Goal: Information Seeking & Learning: Learn about a topic

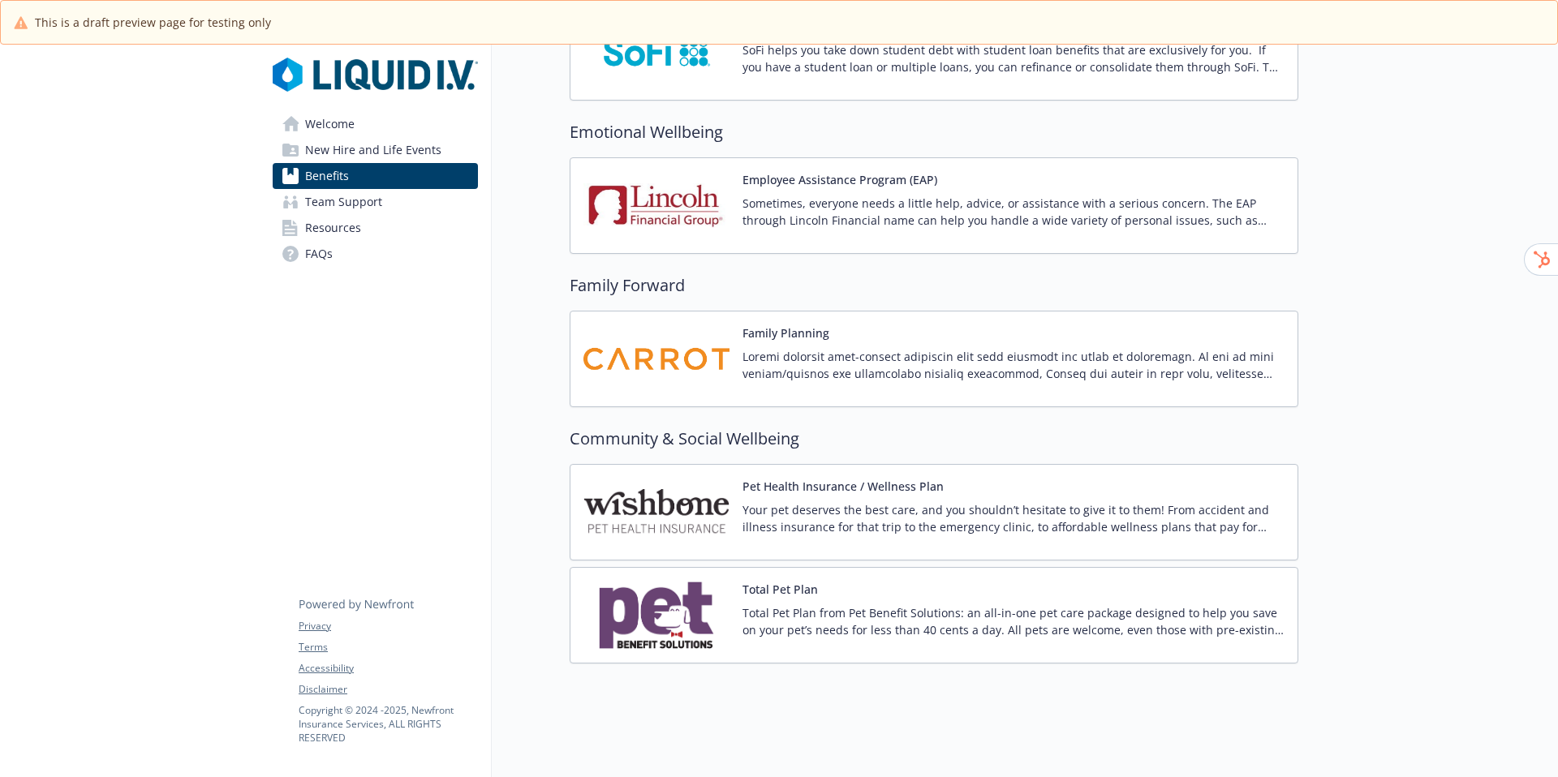
scroll to position [3113, 0]
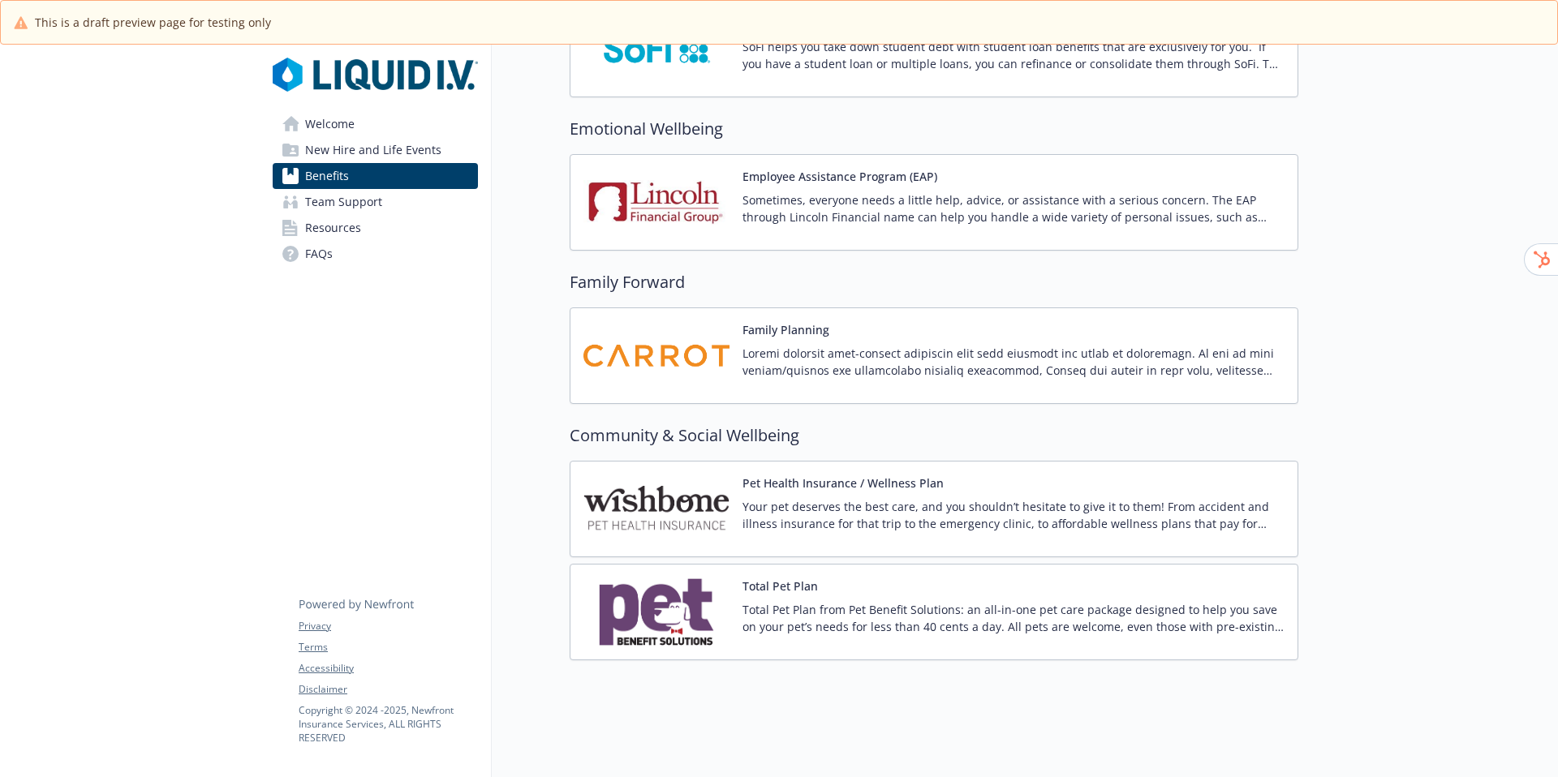
click at [798, 626] on div "Total Pet Plan from Pet Benefit Solutions: an all-in-one pet care package desig…" at bounding box center [1013, 623] width 542 height 45
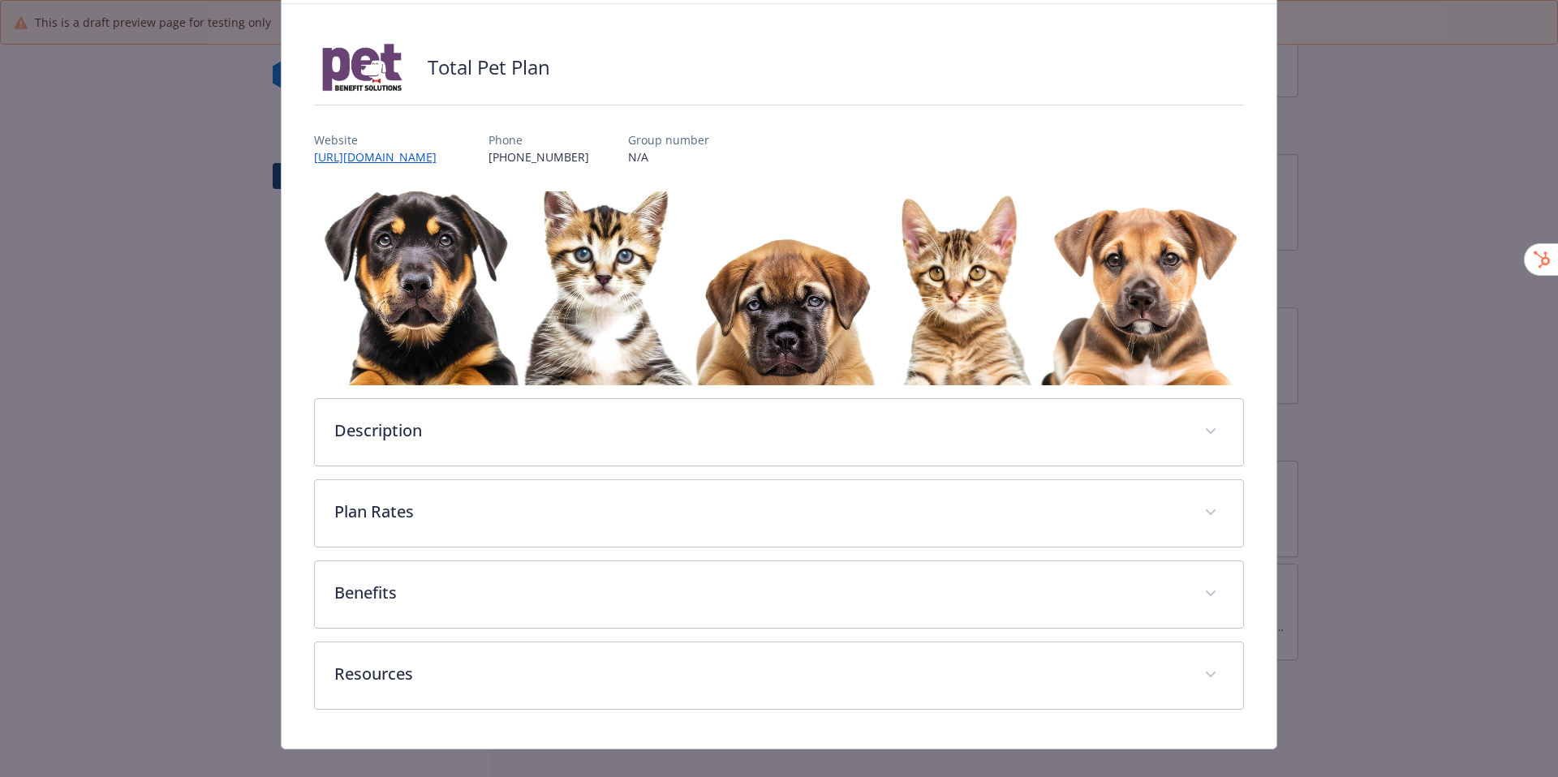
scroll to position [105, 0]
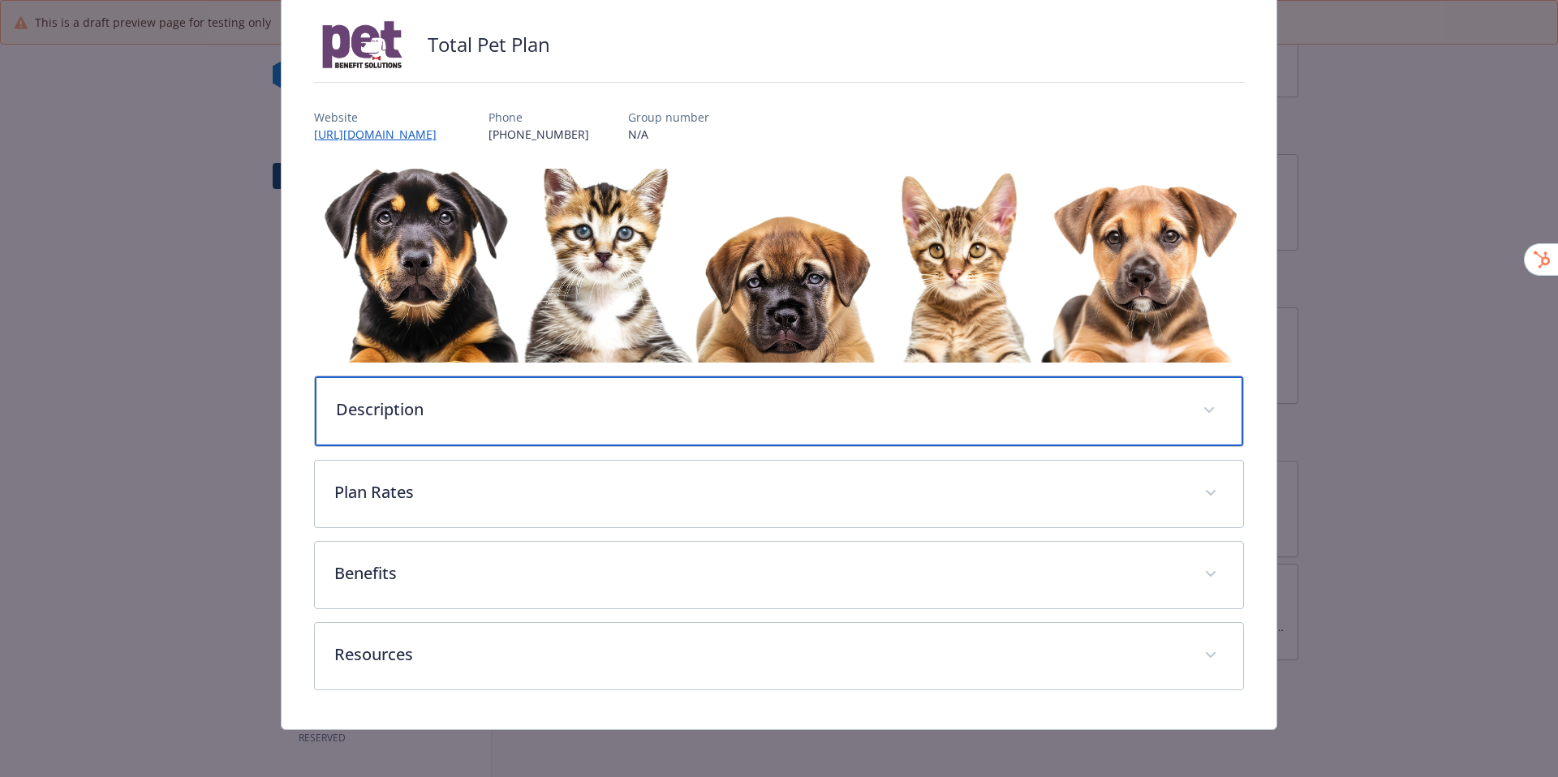
click at [781, 414] on p "Description" at bounding box center [760, 410] width 848 height 24
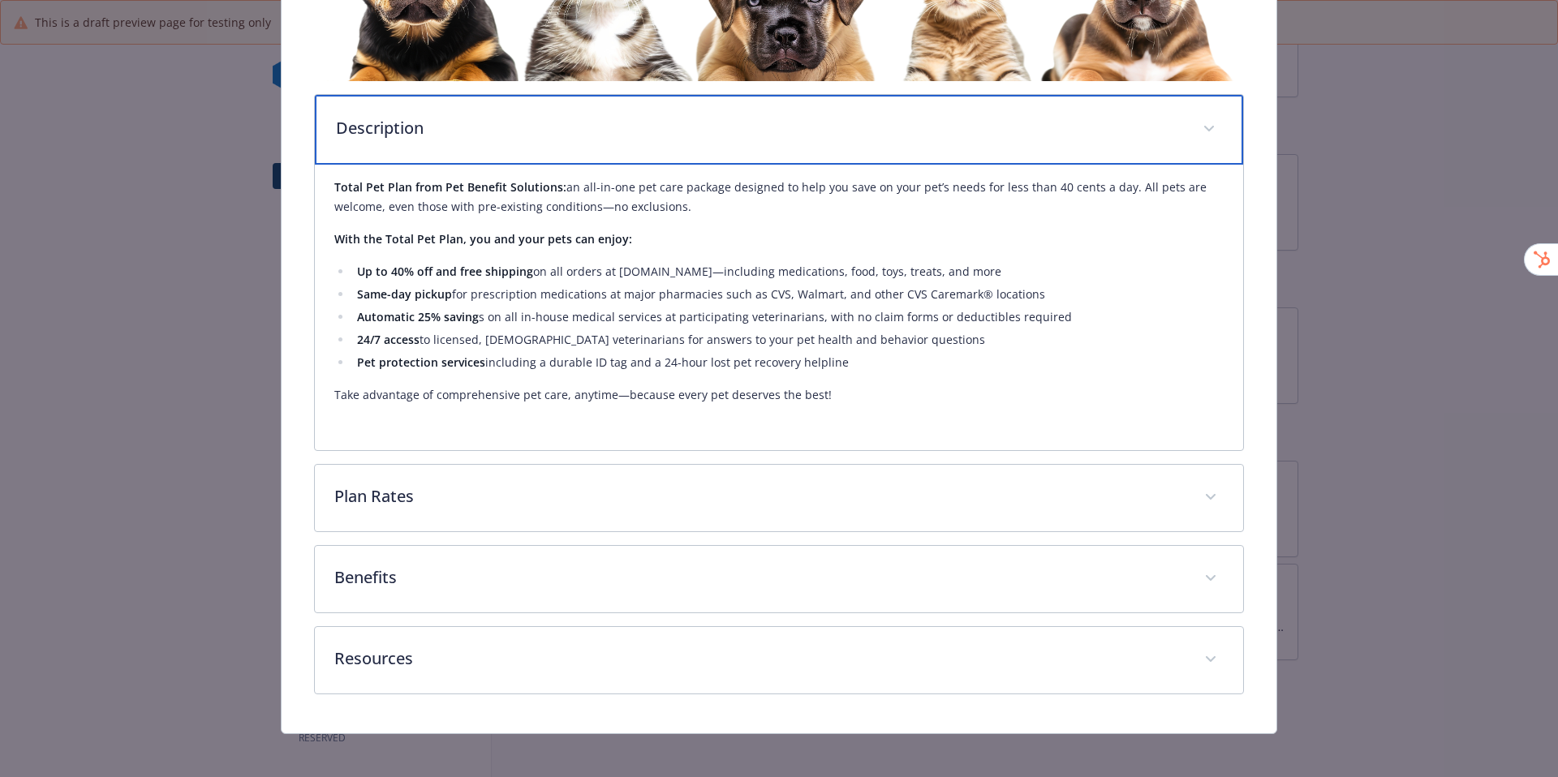
scroll to position [394, 0]
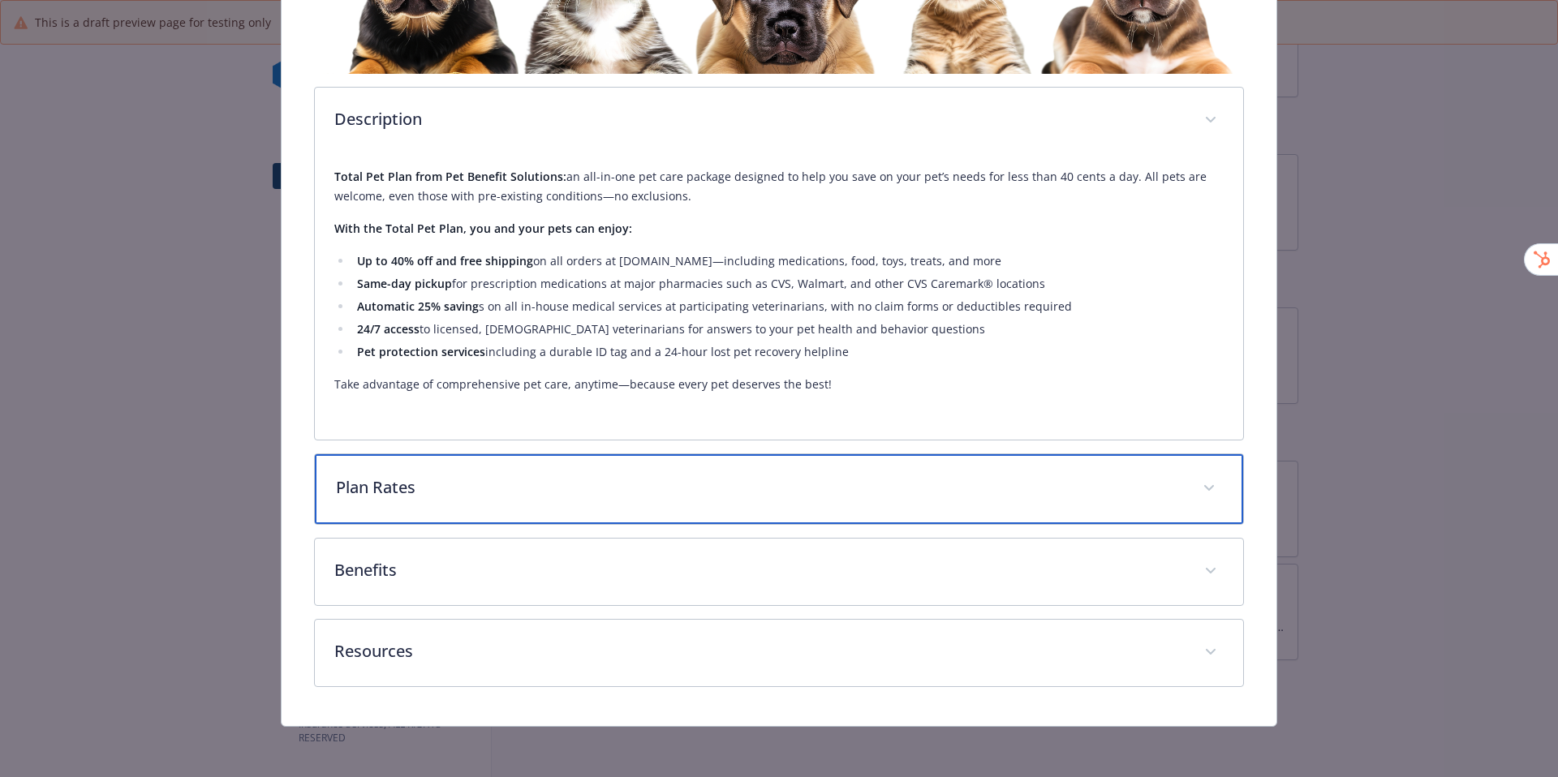
click at [775, 475] on p "Plan Rates" at bounding box center [760, 487] width 848 height 24
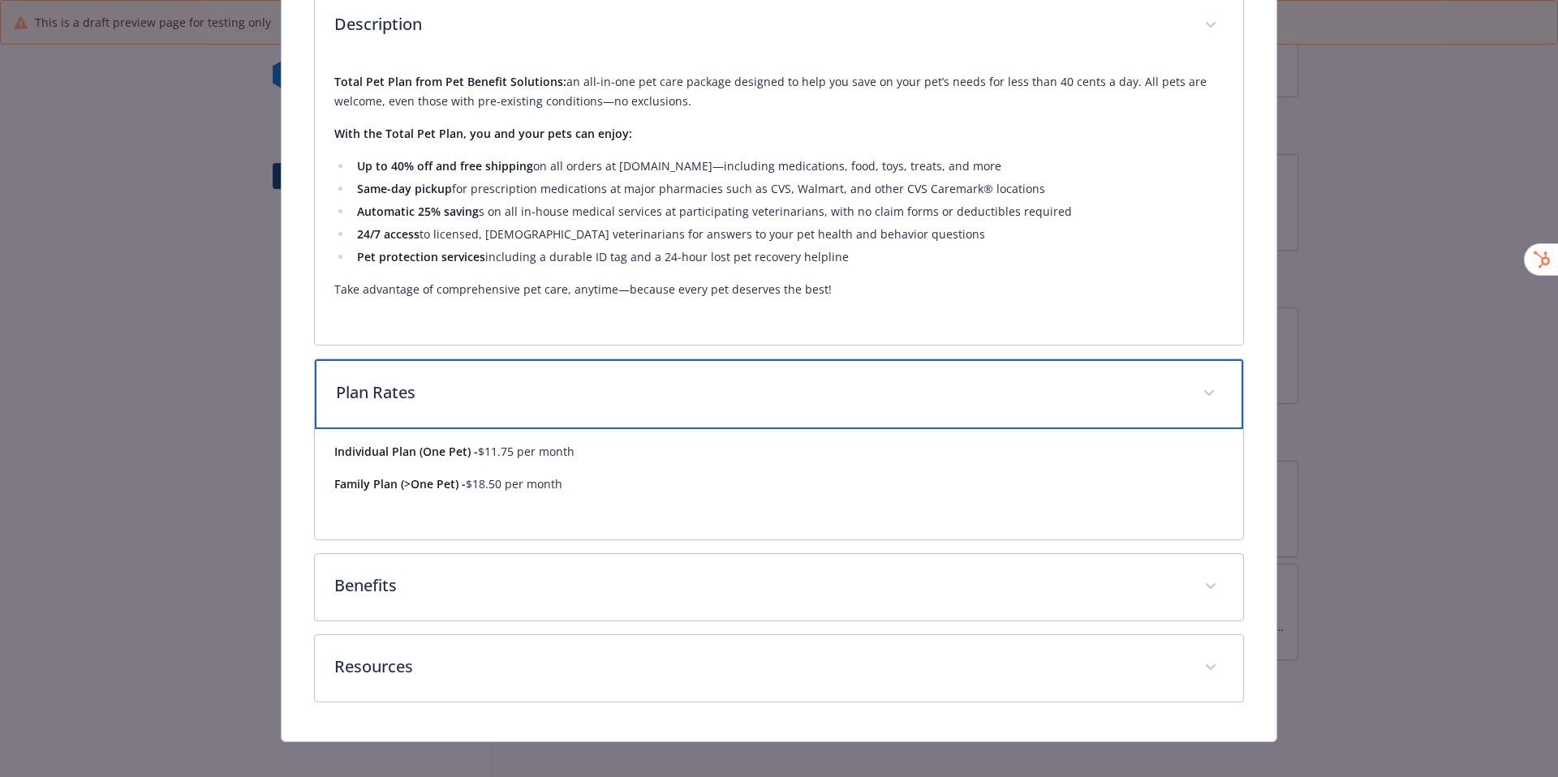
scroll to position [496, 0]
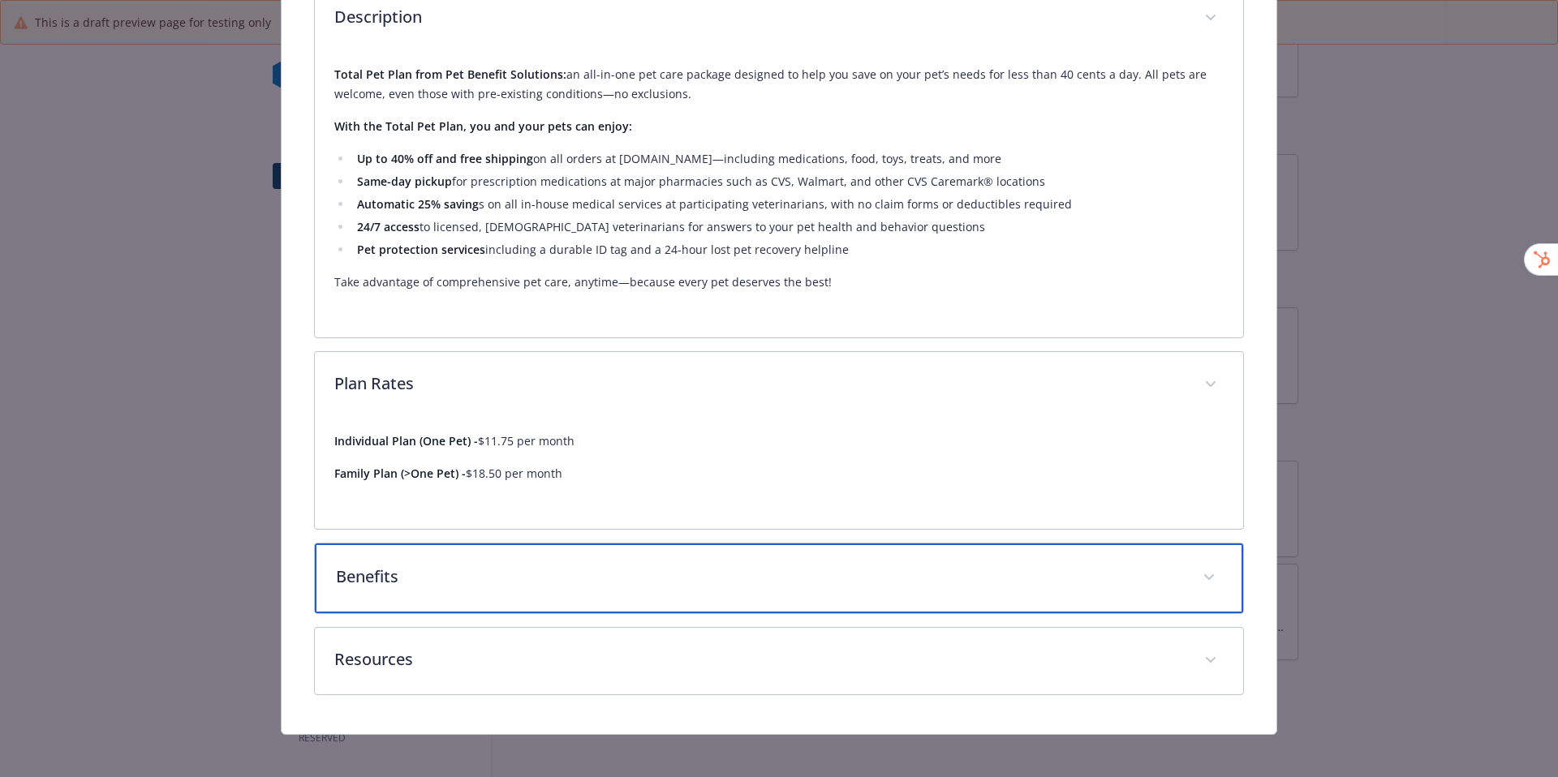
click at [781, 544] on div "Benefits" at bounding box center [779, 579] width 929 height 70
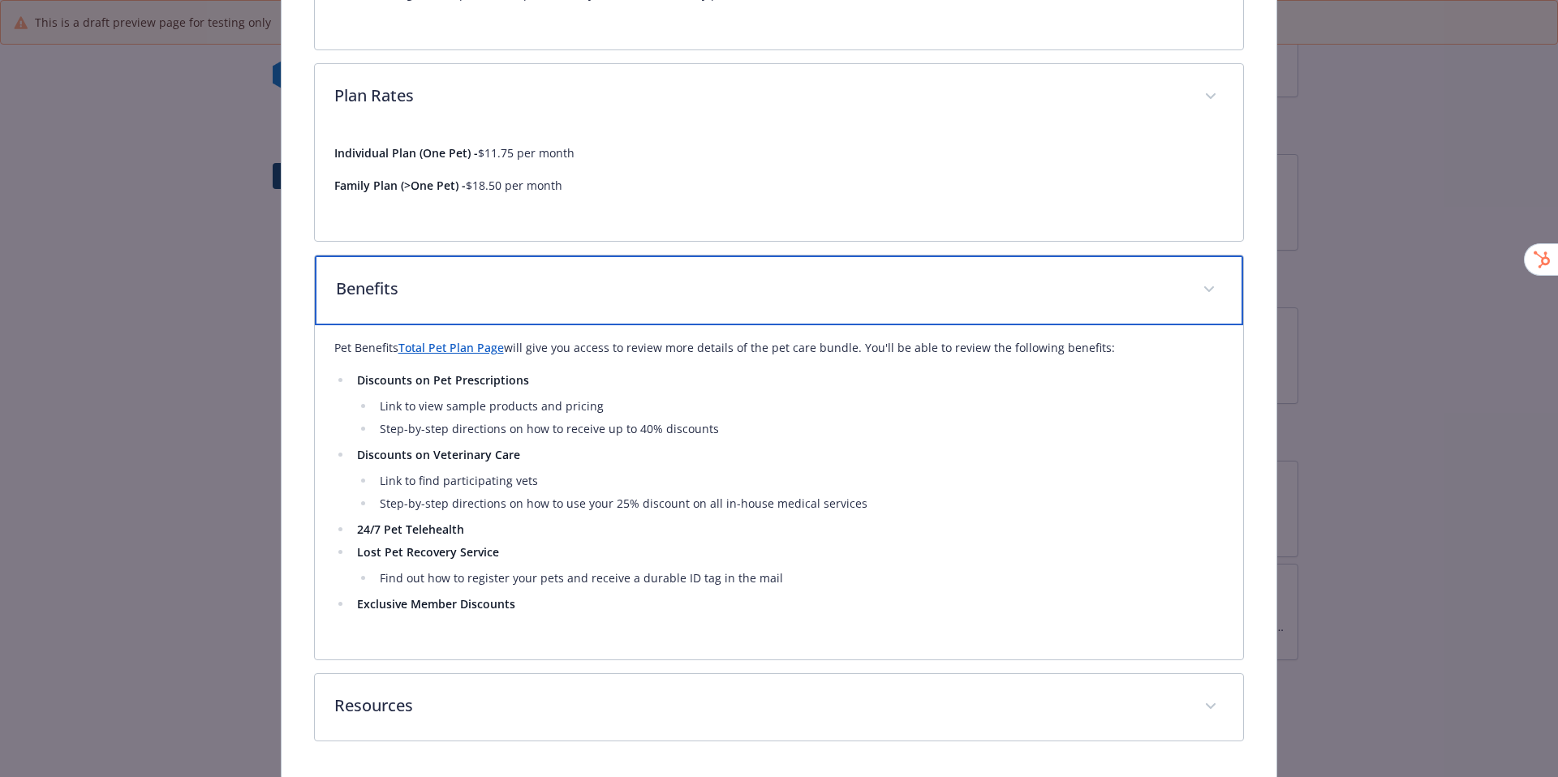
scroll to position [806, 0]
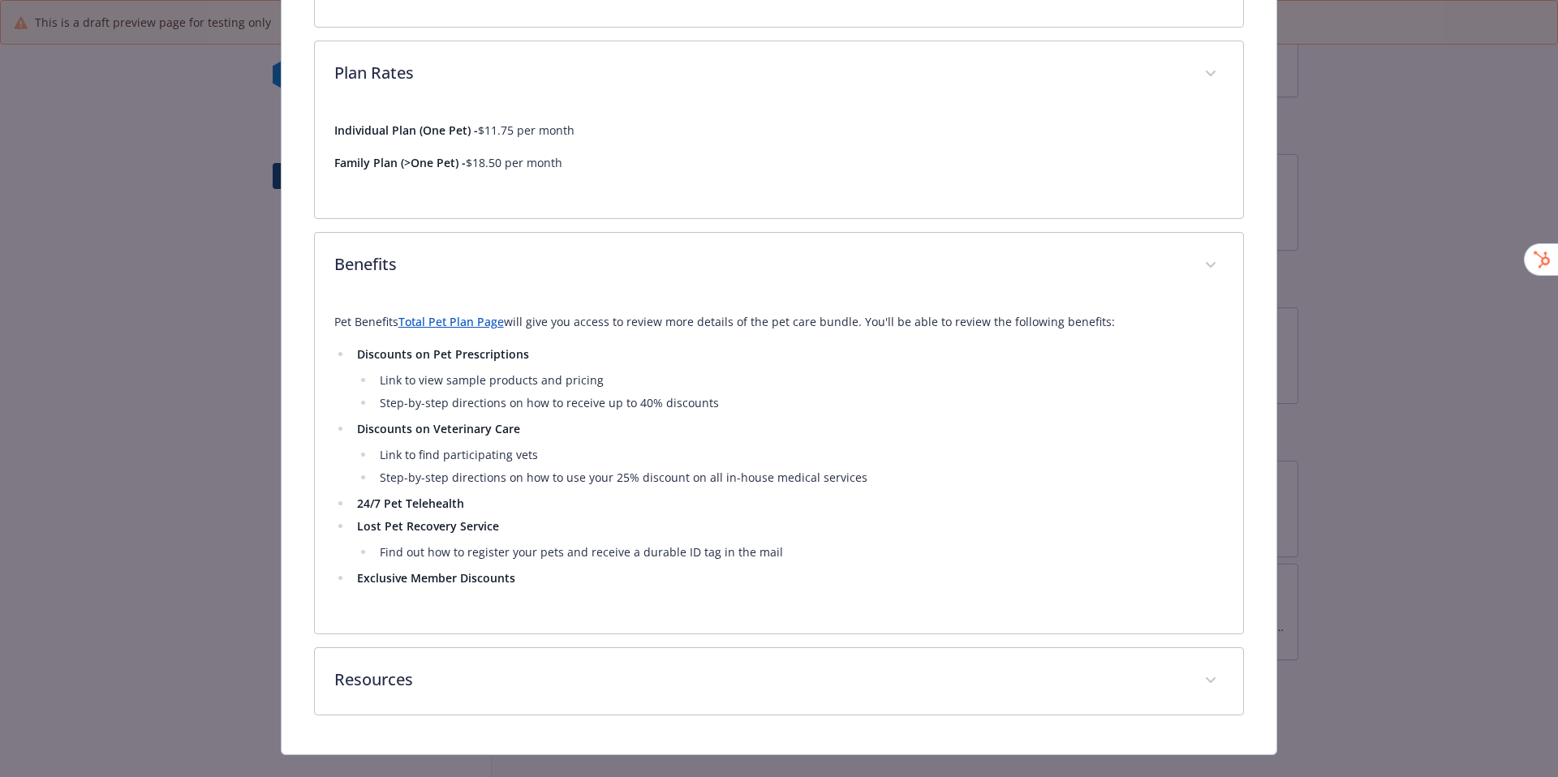
click at [458, 329] on p "Pet Benefits Total Pet Plan Page will give you access to review more details of…" at bounding box center [779, 321] width 890 height 19
click at [464, 320] on link "Total Pet Plan Page" at bounding box center [450, 321] width 105 height 15
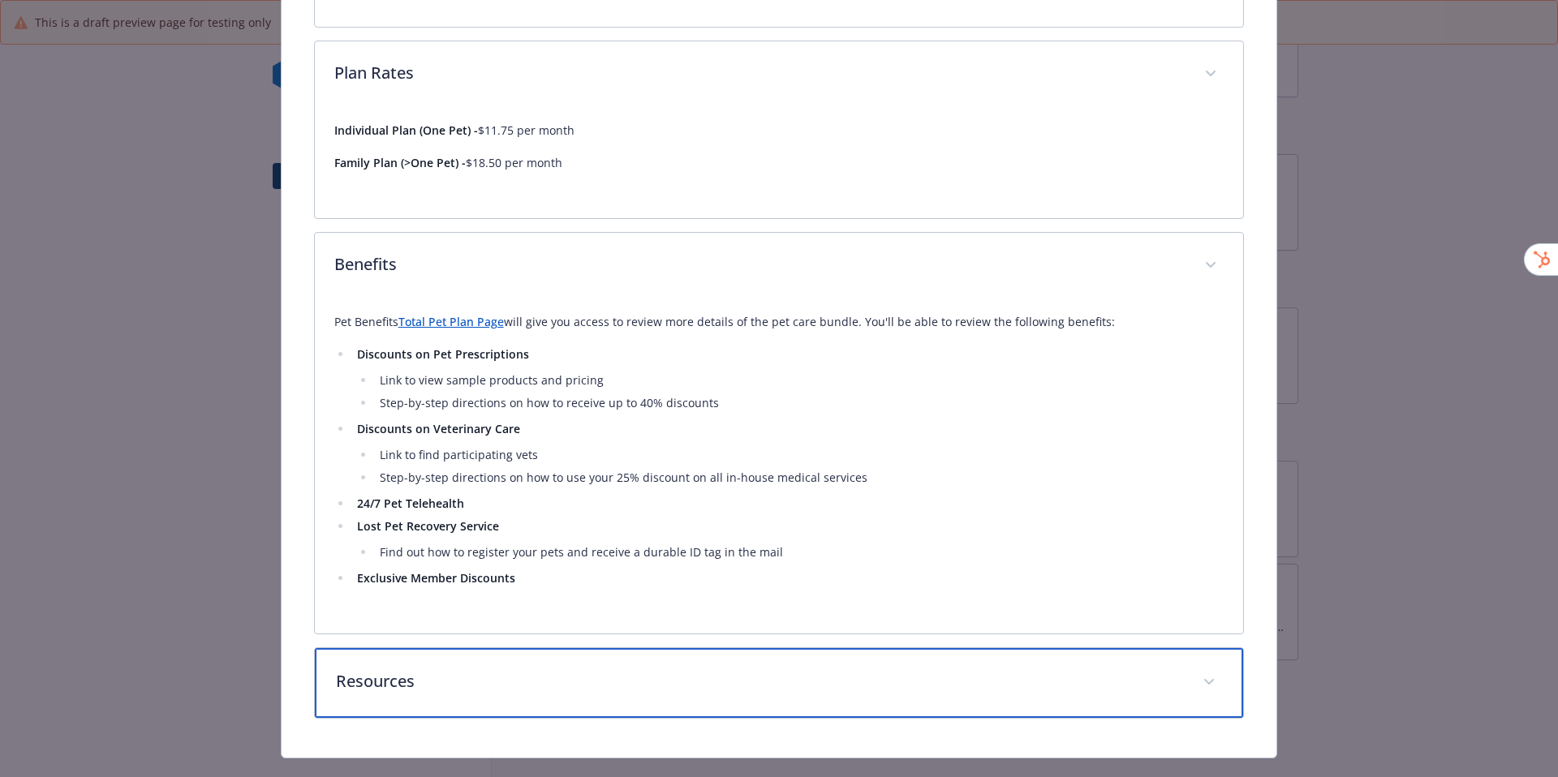
click at [735, 648] on div "Resources" at bounding box center [779, 683] width 929 height 70
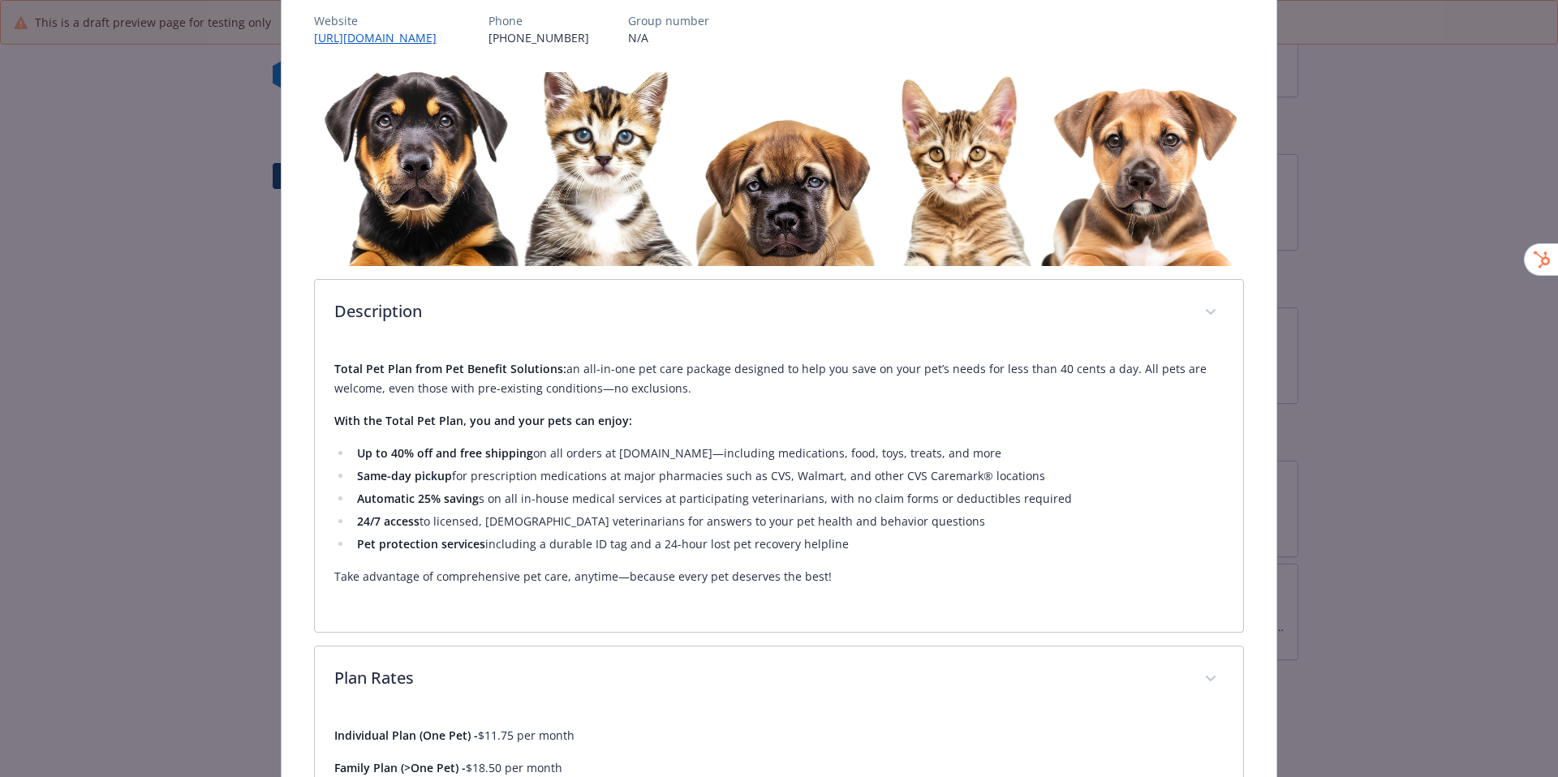
scroll to position [0, 0]
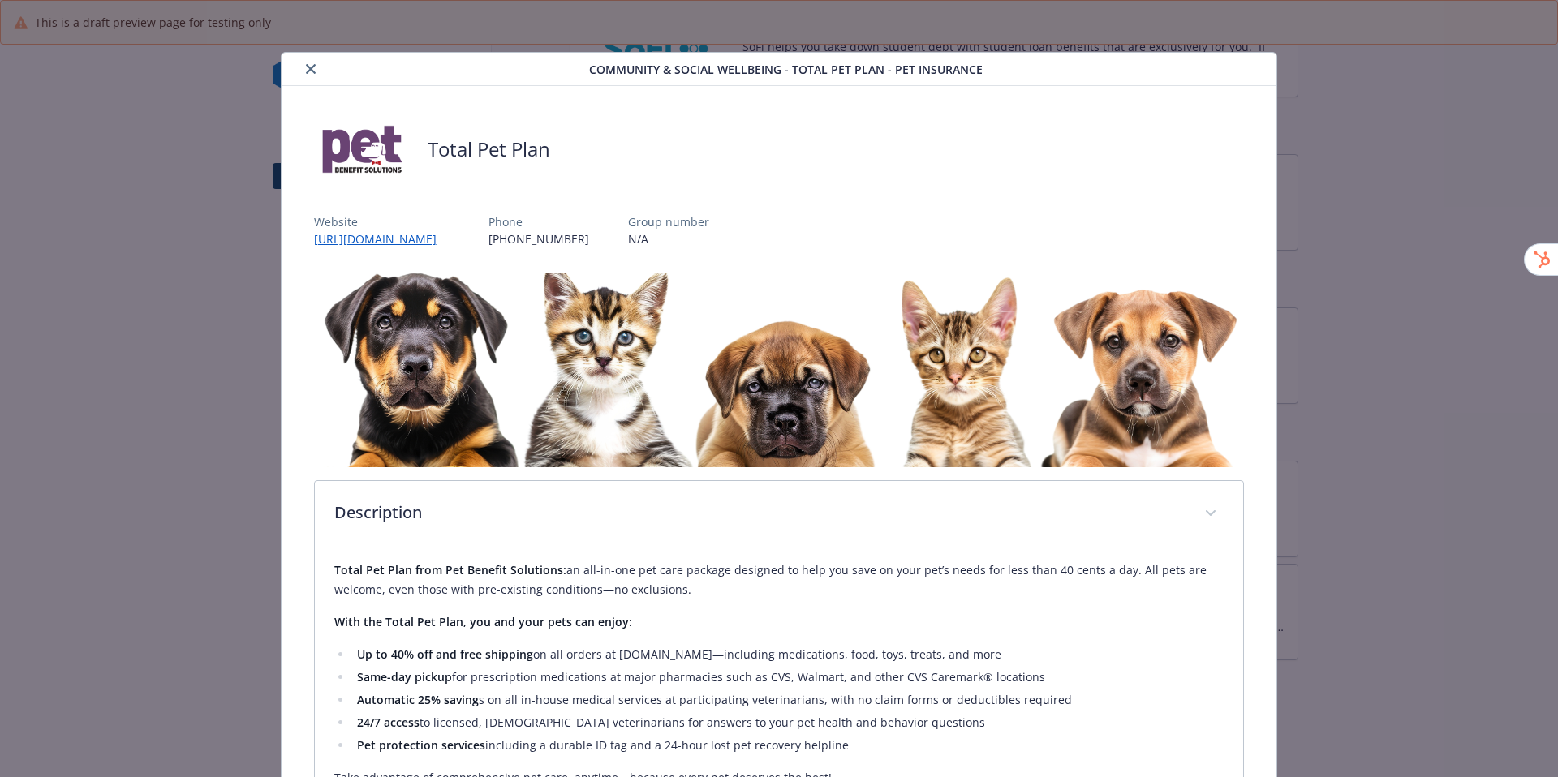
click at [316, 71] on button "close" at bounding box center [310, 68] width 19 height 19
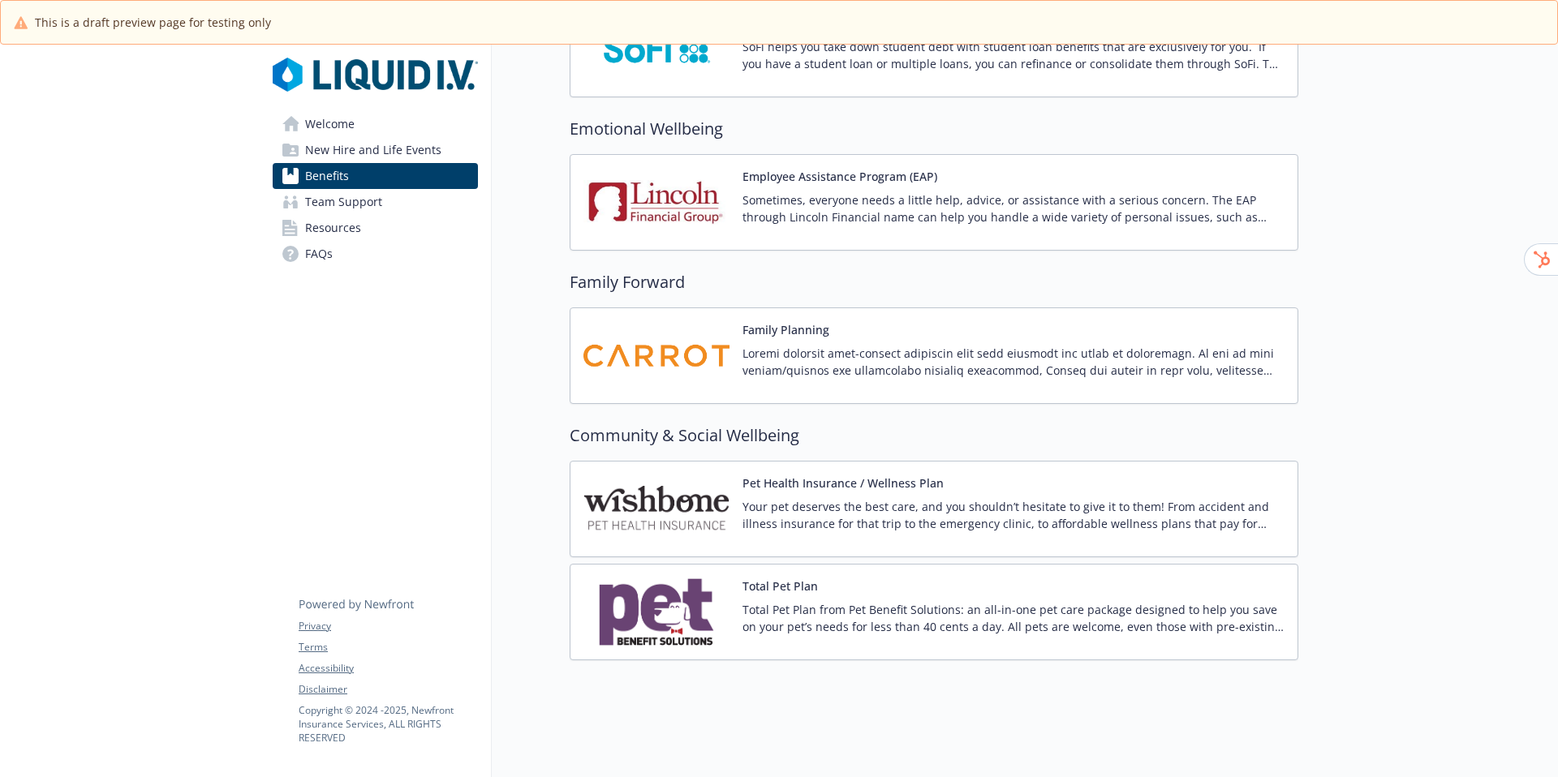
click at [788, 510] on p "Your pet deserves the best care, and you shouldn’t hesitate to give it to them!…" at bounding box center [1013, 515] width 542 height 34
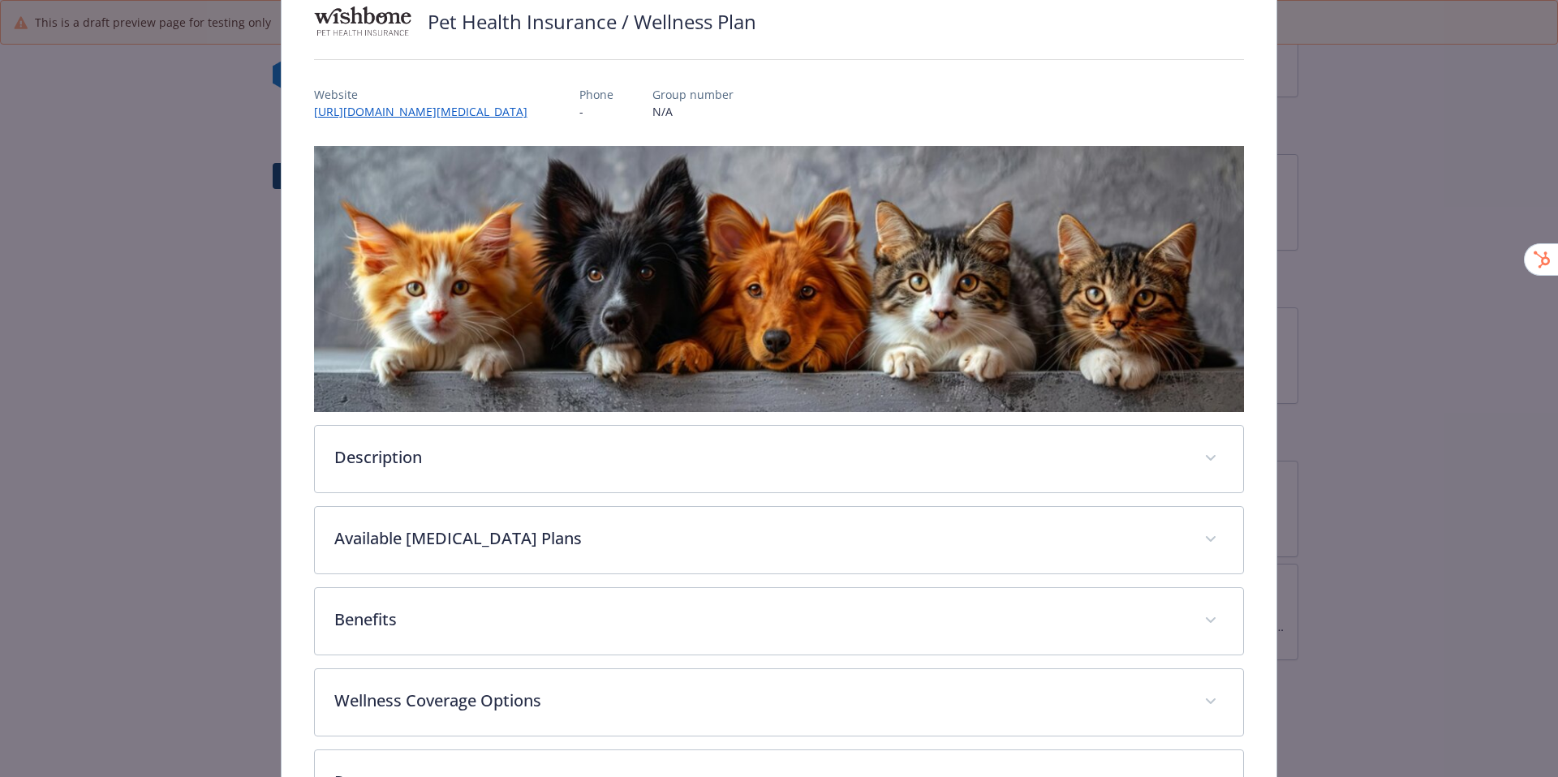
scroll to position [140, 0]
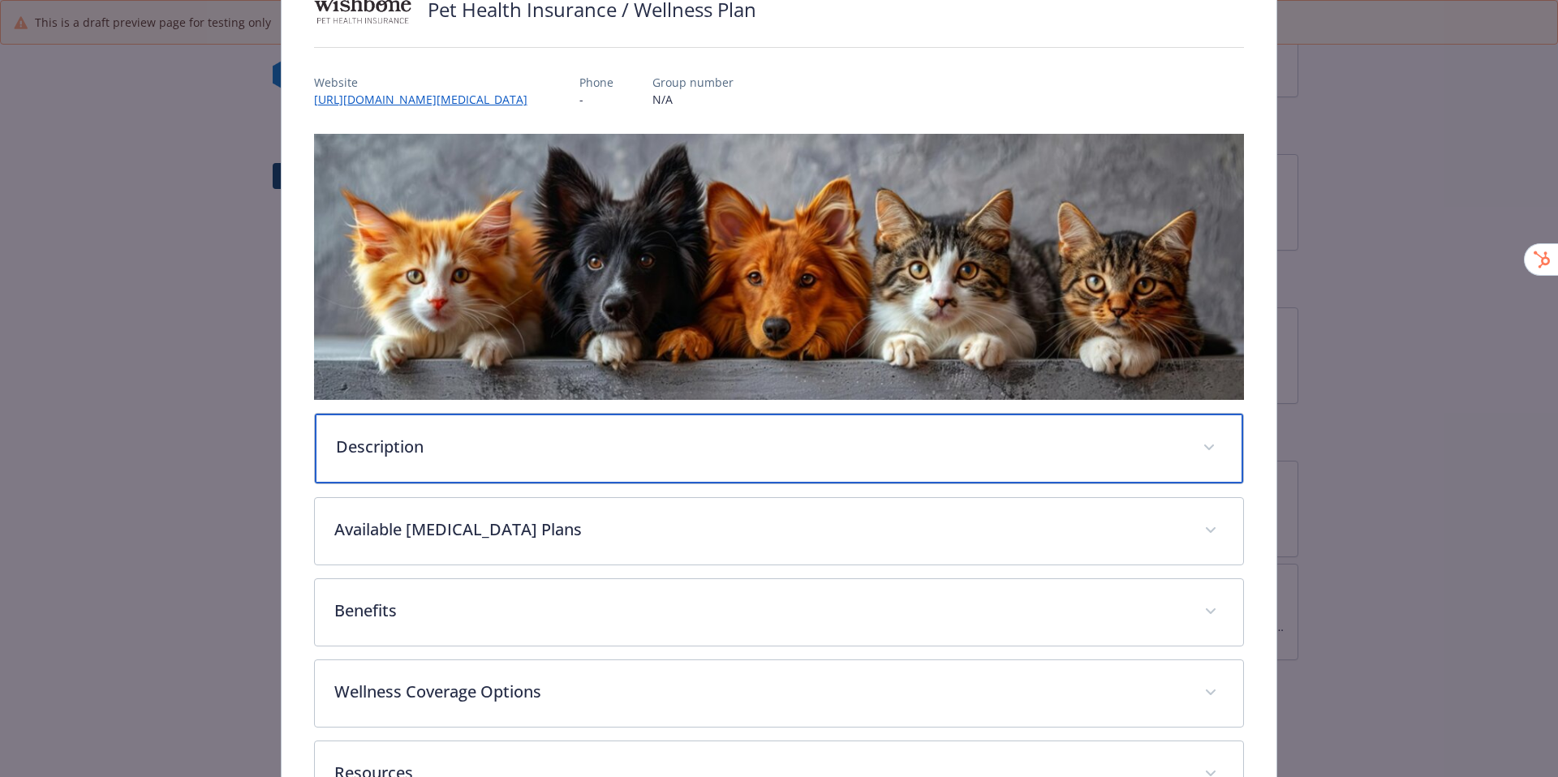
click at [539, 461] on div "Description" at bounding box center [779, 449] width 929 height 70
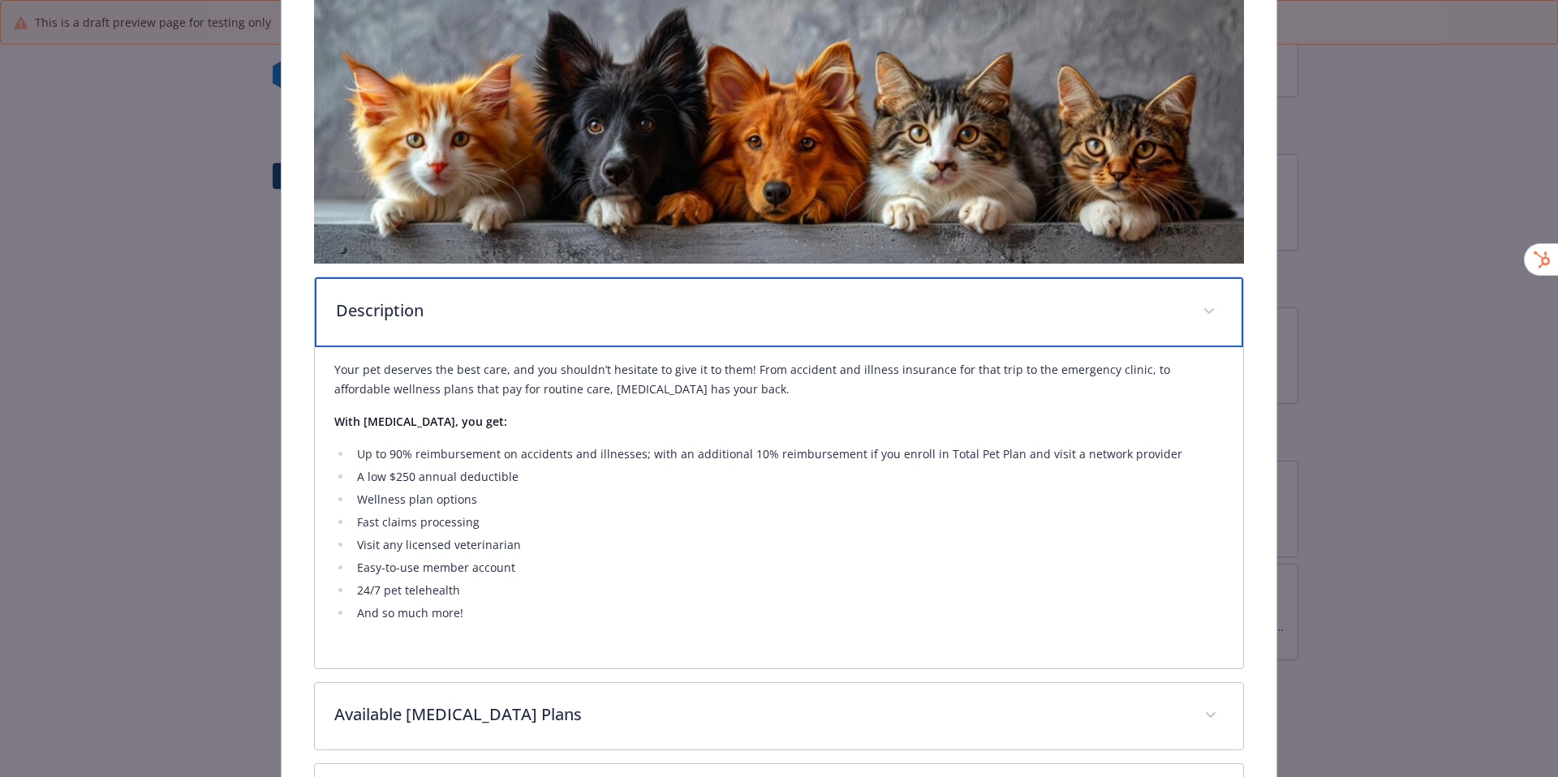
scroll to position [290, 0]
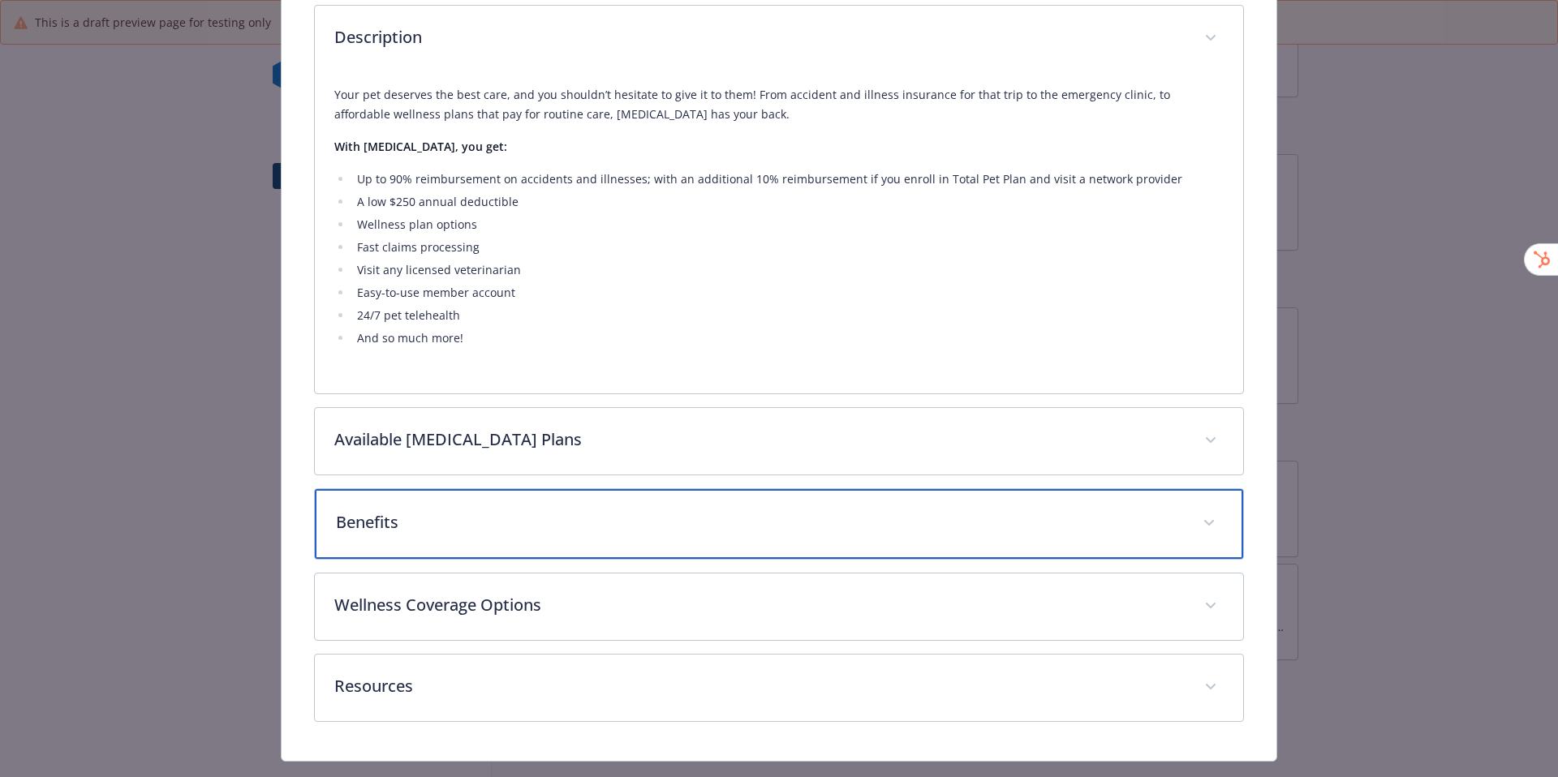
click at [537, 506] on div "Benefits" at bounding box center [779, 524] width 929 height 70
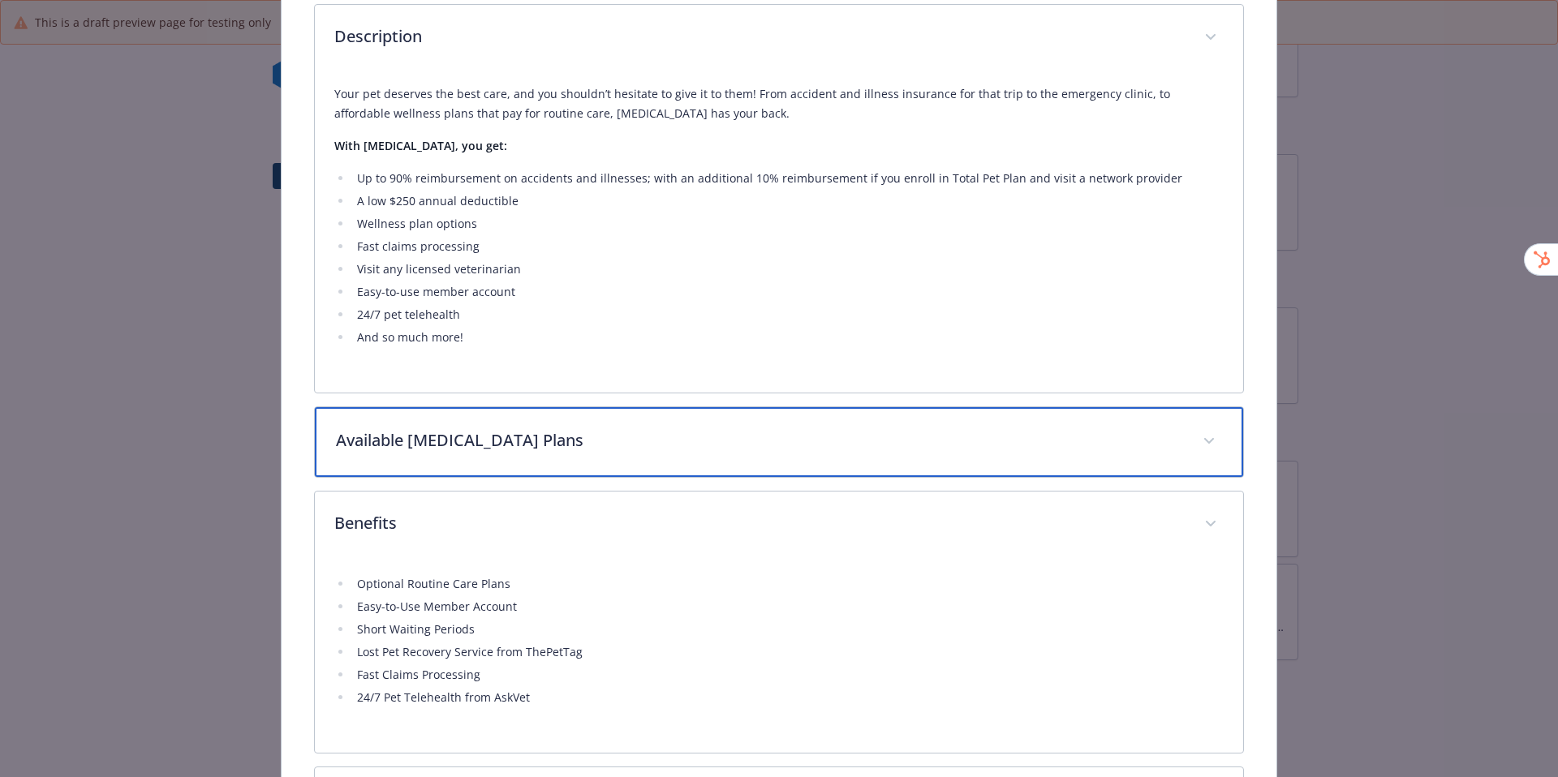
click at [537, 442] on p "Available [MEDICAL_DATA] Plans" at bounding box center [760, 440] width 848 height 24
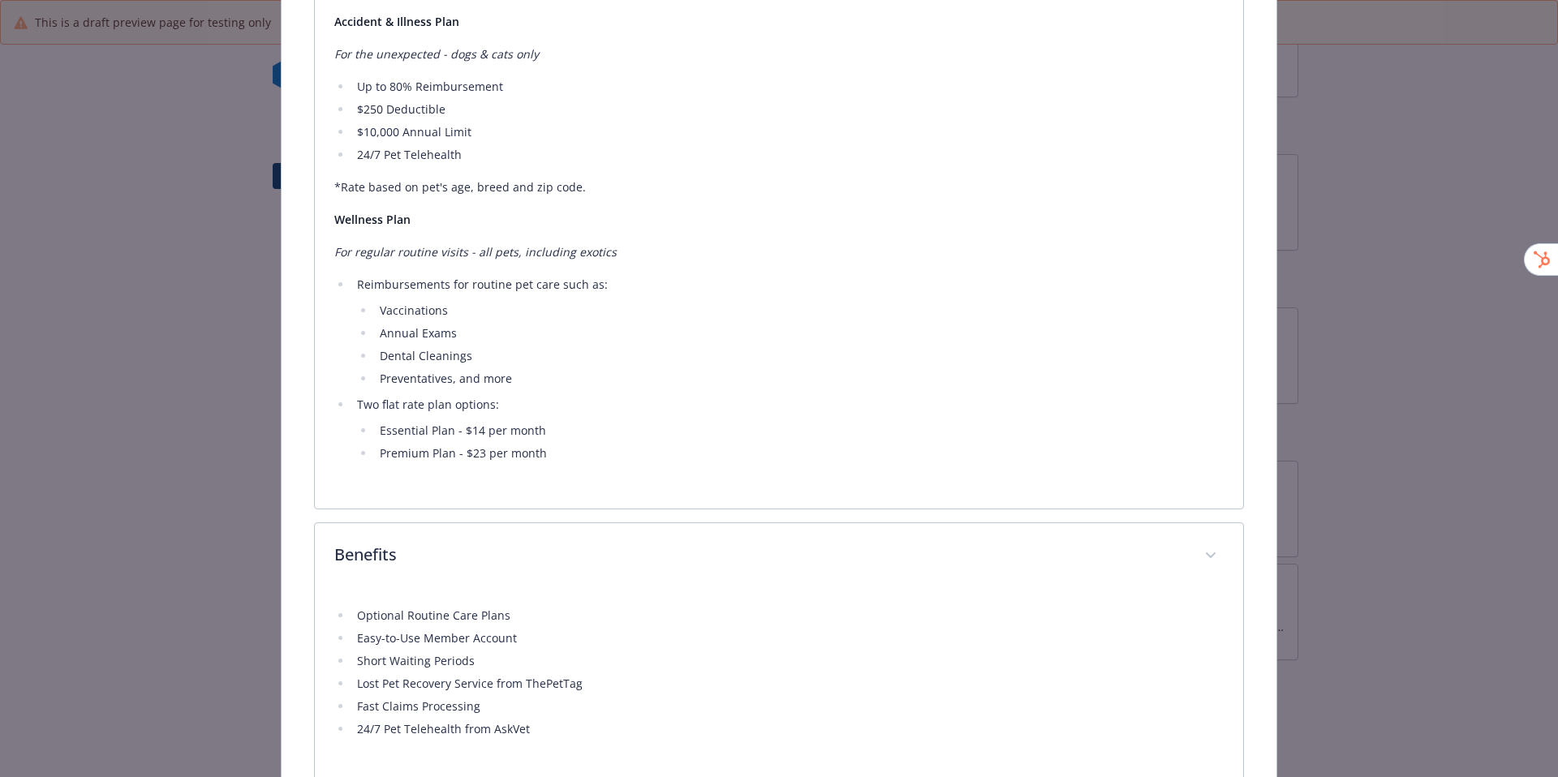
scroll to position [1021, 0]
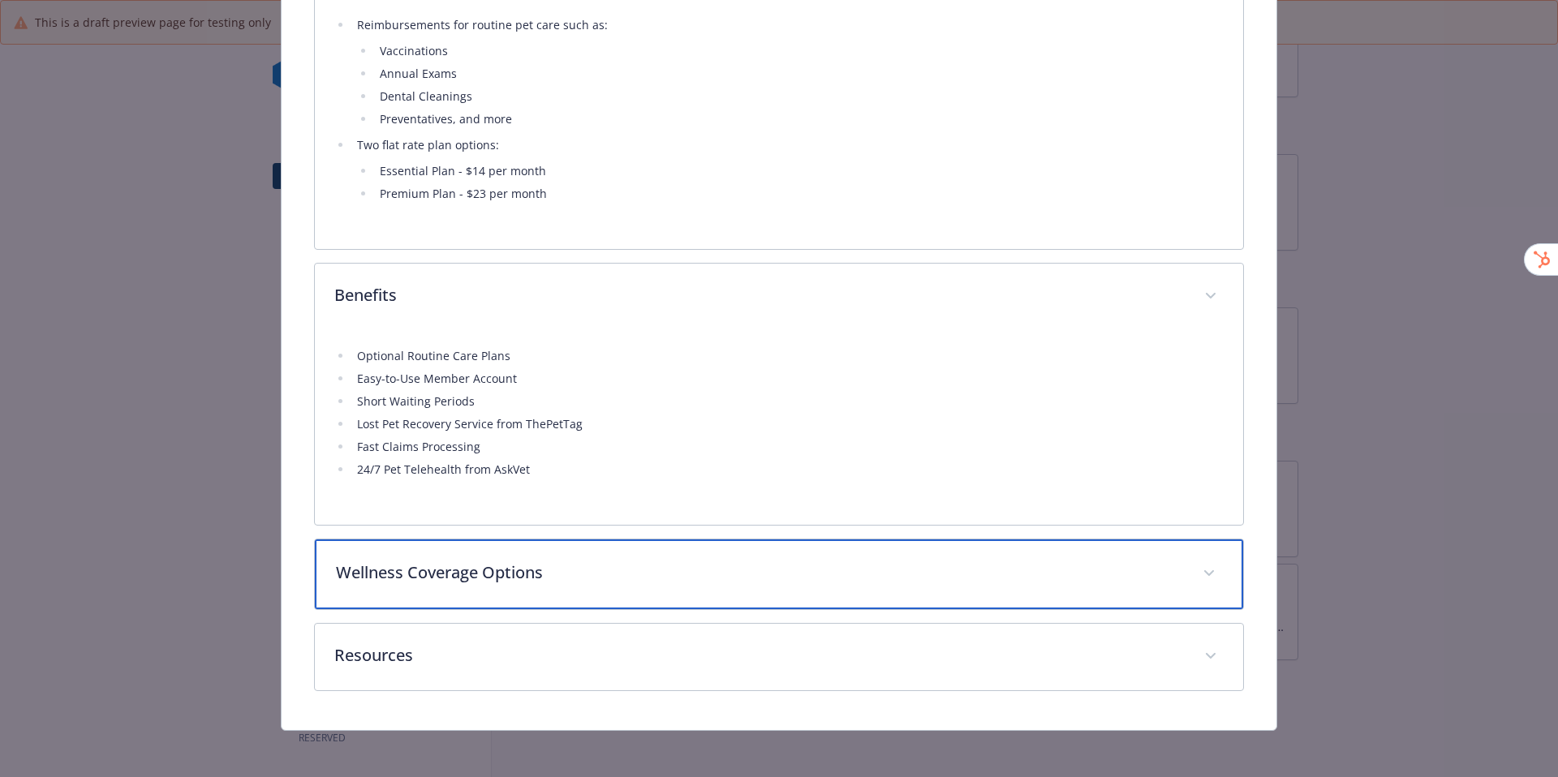
click at [517, 574] on p "Wellness Coverage Options" at bounding box center [760, 573] width 848 height 24
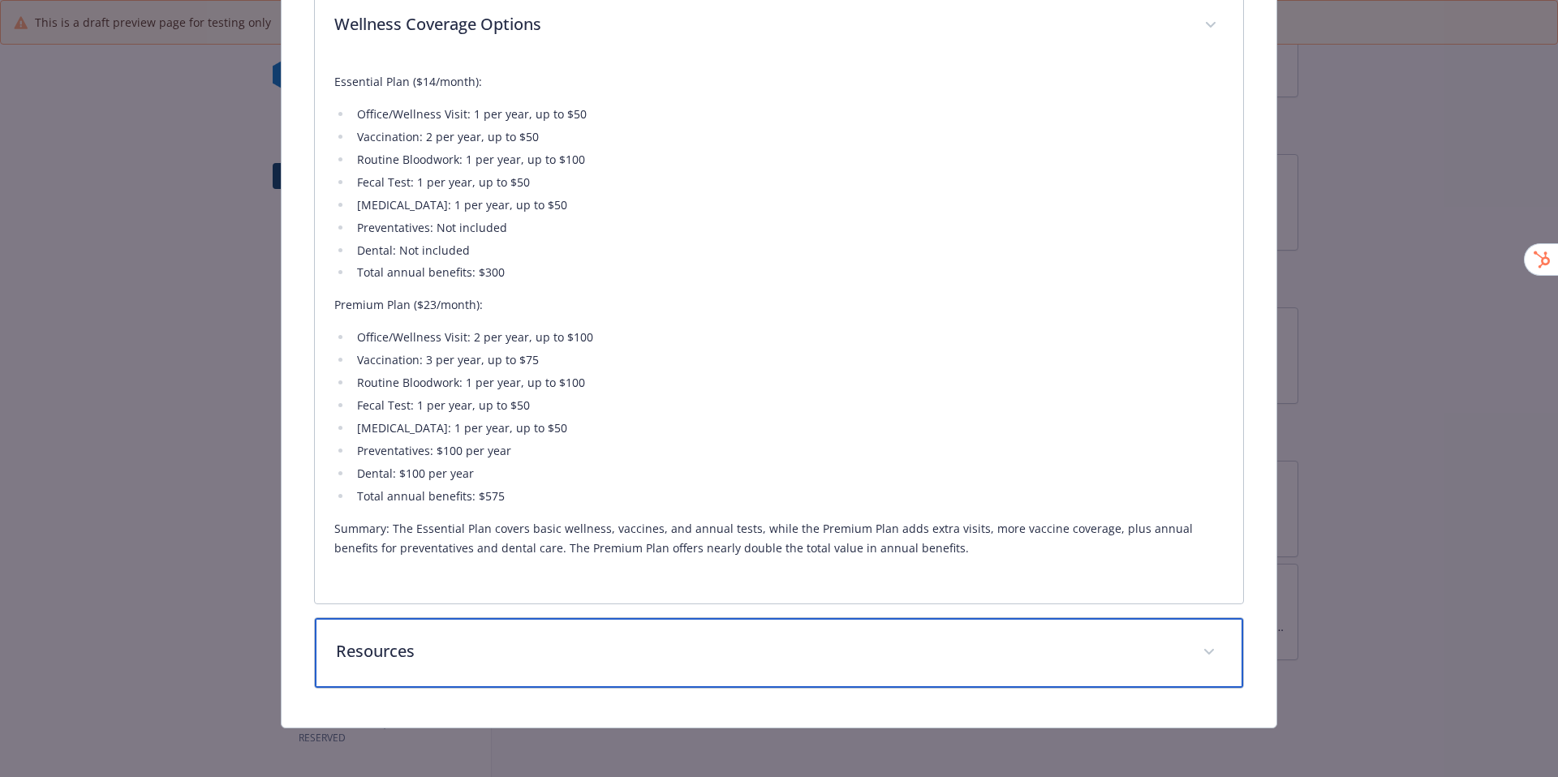
click at [507, 631] on div "Resources" at bounding box center [779, 653] width 929 height 70
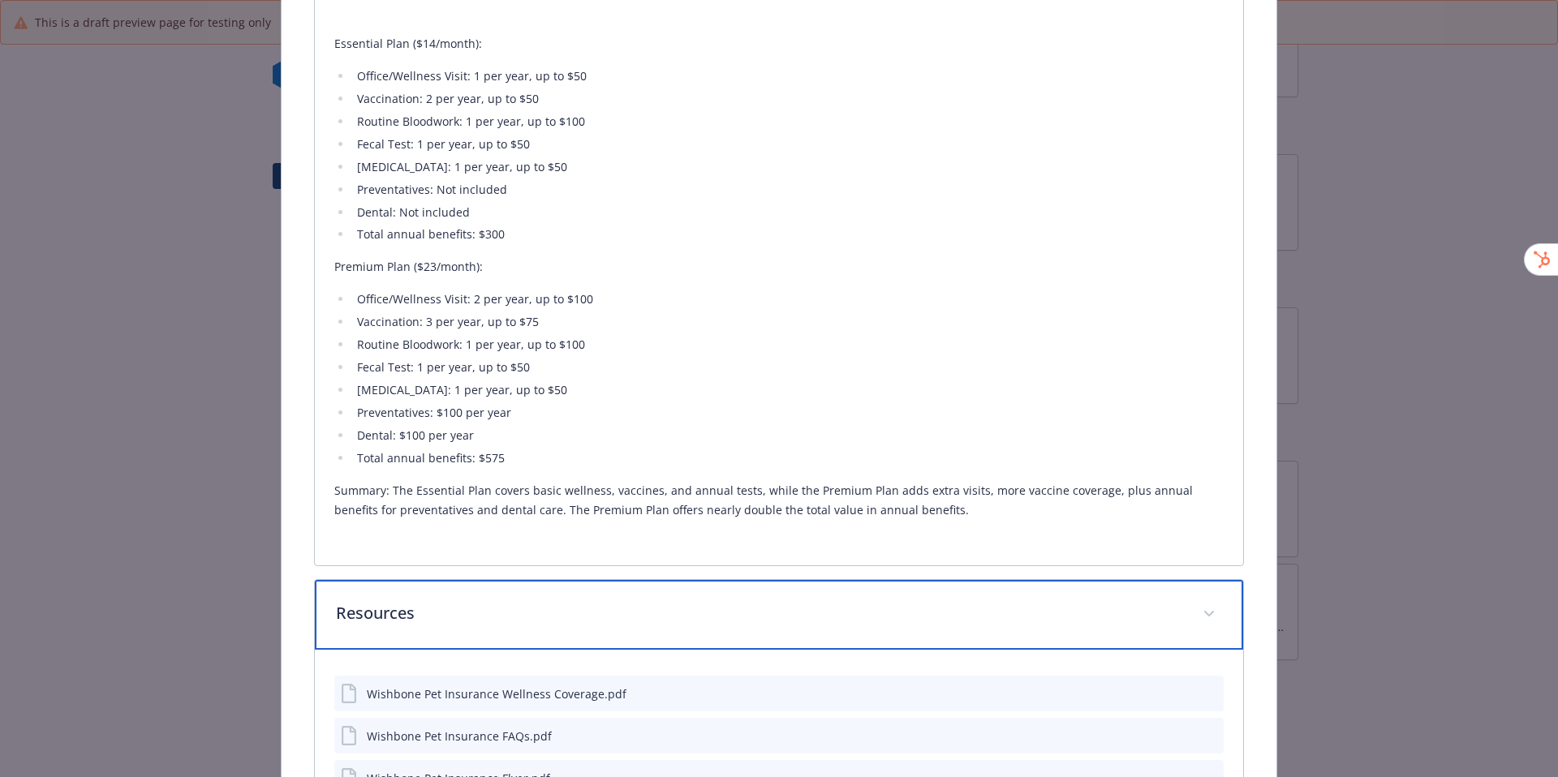
scroll to position [1871, 0]
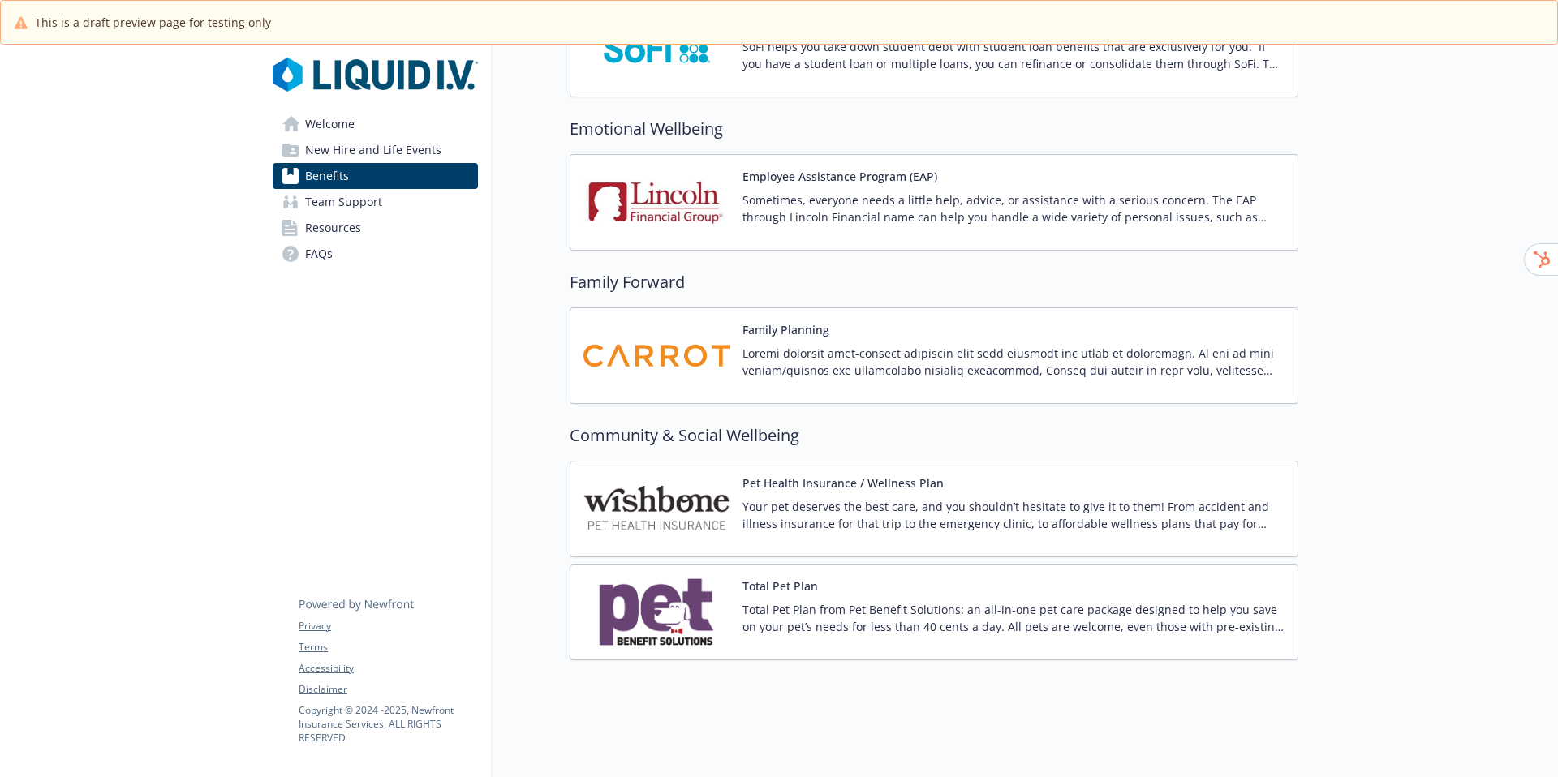
scroll to position [3104, 0]
click at [898, 610] on p "Total Pet Plan from Pet Benefit Solutions: an all-in-one pet care package desig…" at bounding box center [1013, 618] width 542 height 34
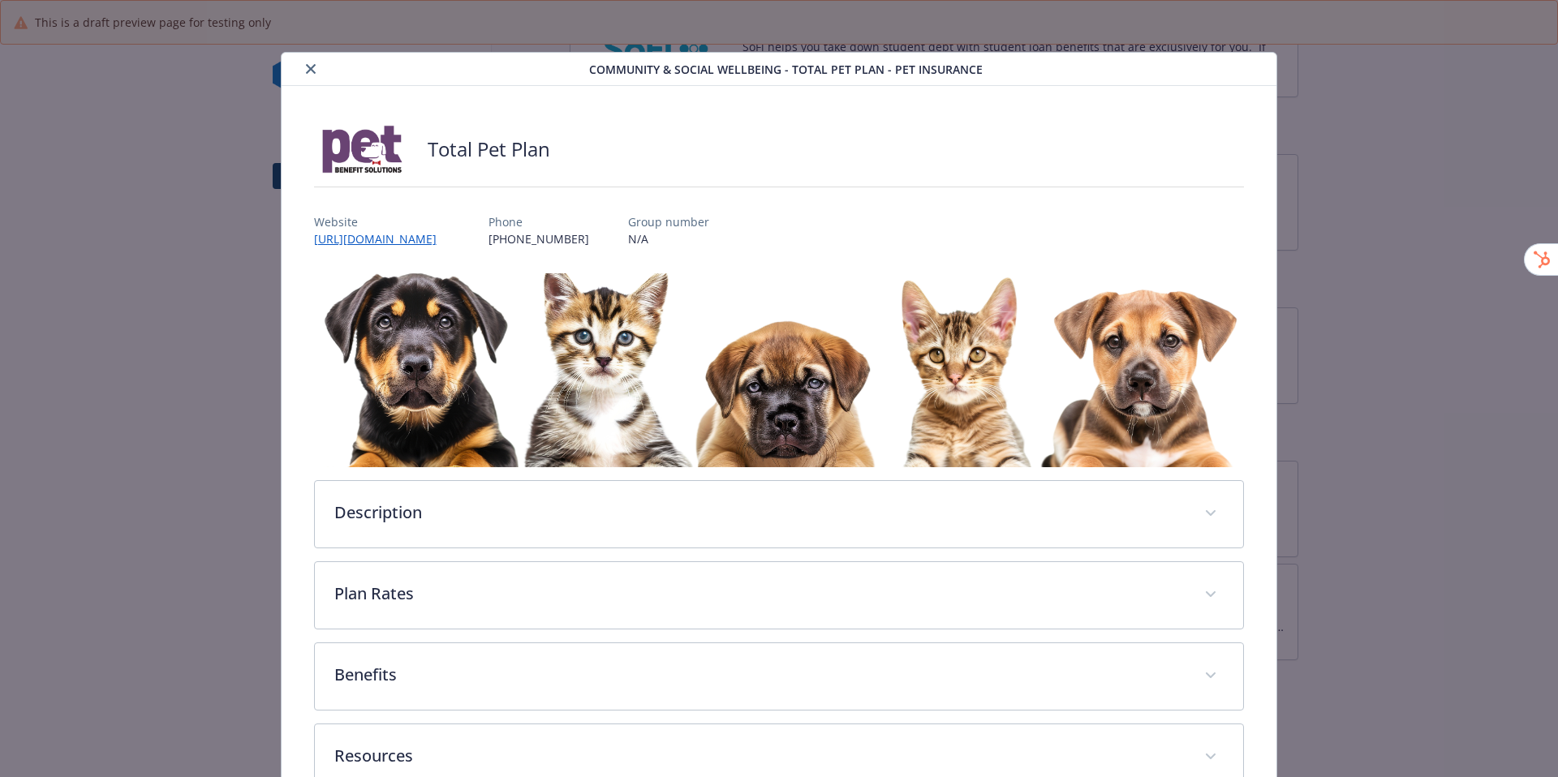
click at [313, 66] on button "close" at bounding box center [310, 68] width 19 height 19
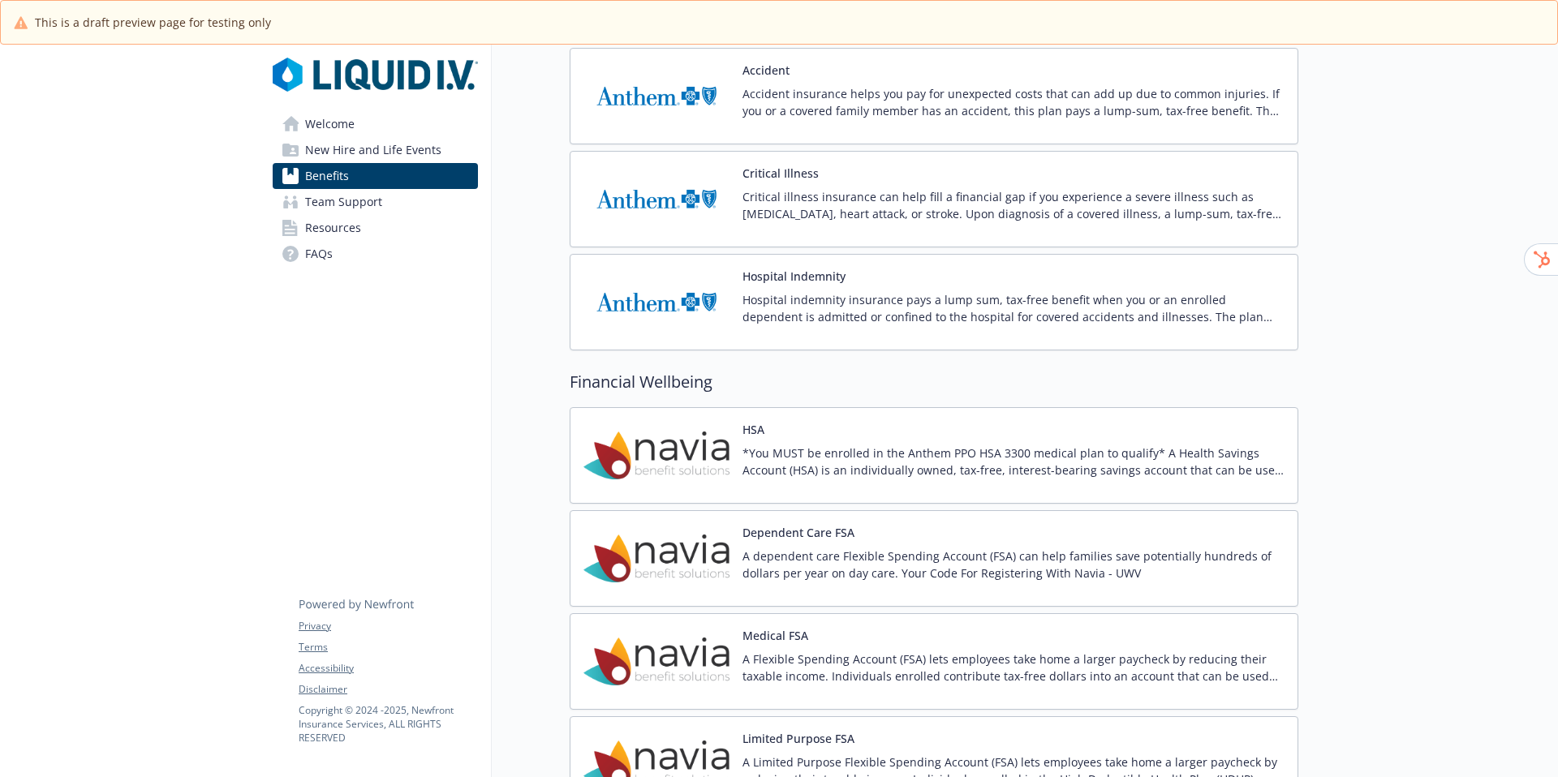
scroll to position [3113, 0]
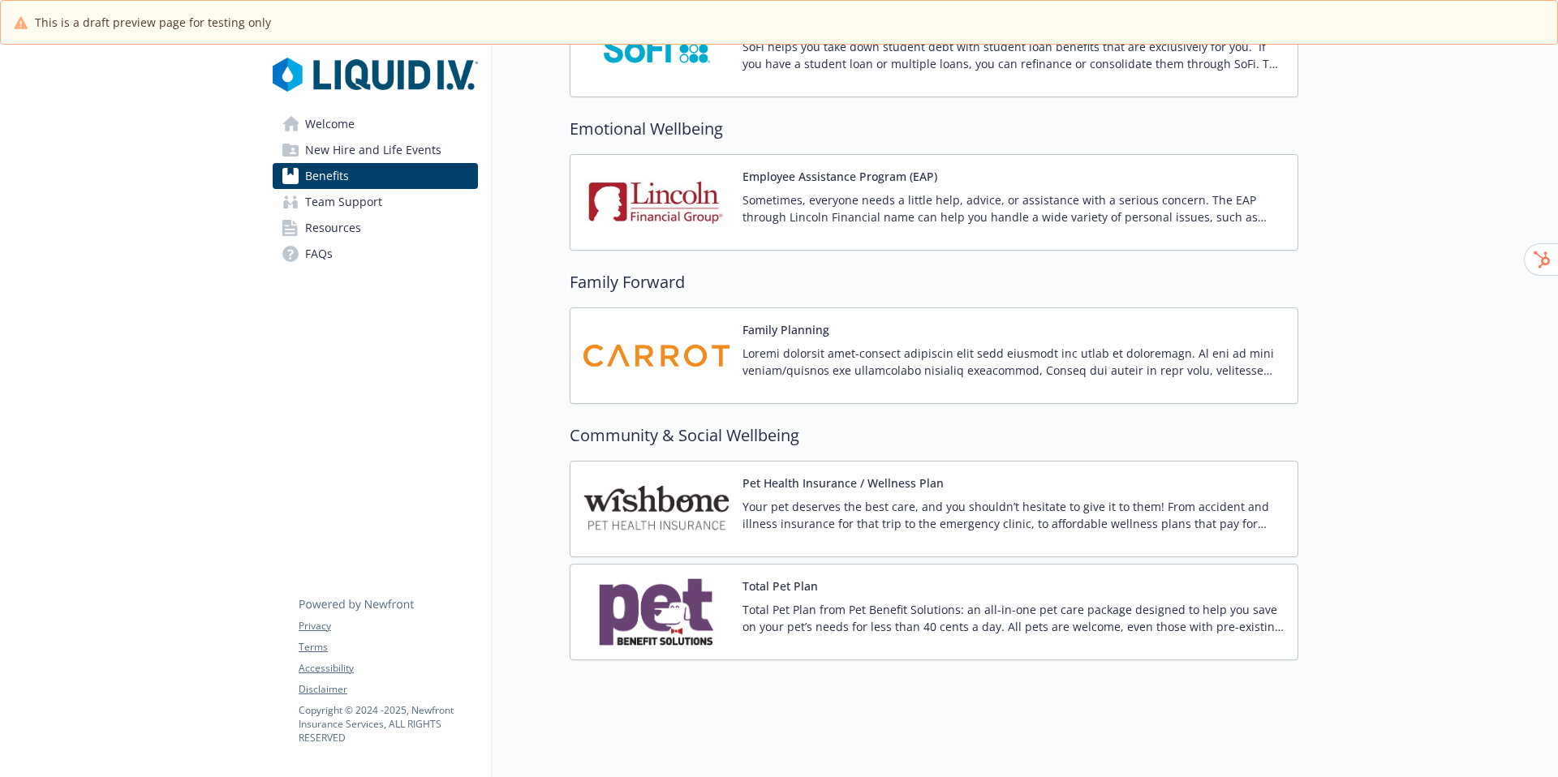
click at [763, 564] on div "Total Pet Plan Total Pet Plan from Pet Benefit Solutions: an all-in-one pet car…" at bounding box center [934, 612] width 729 height 97
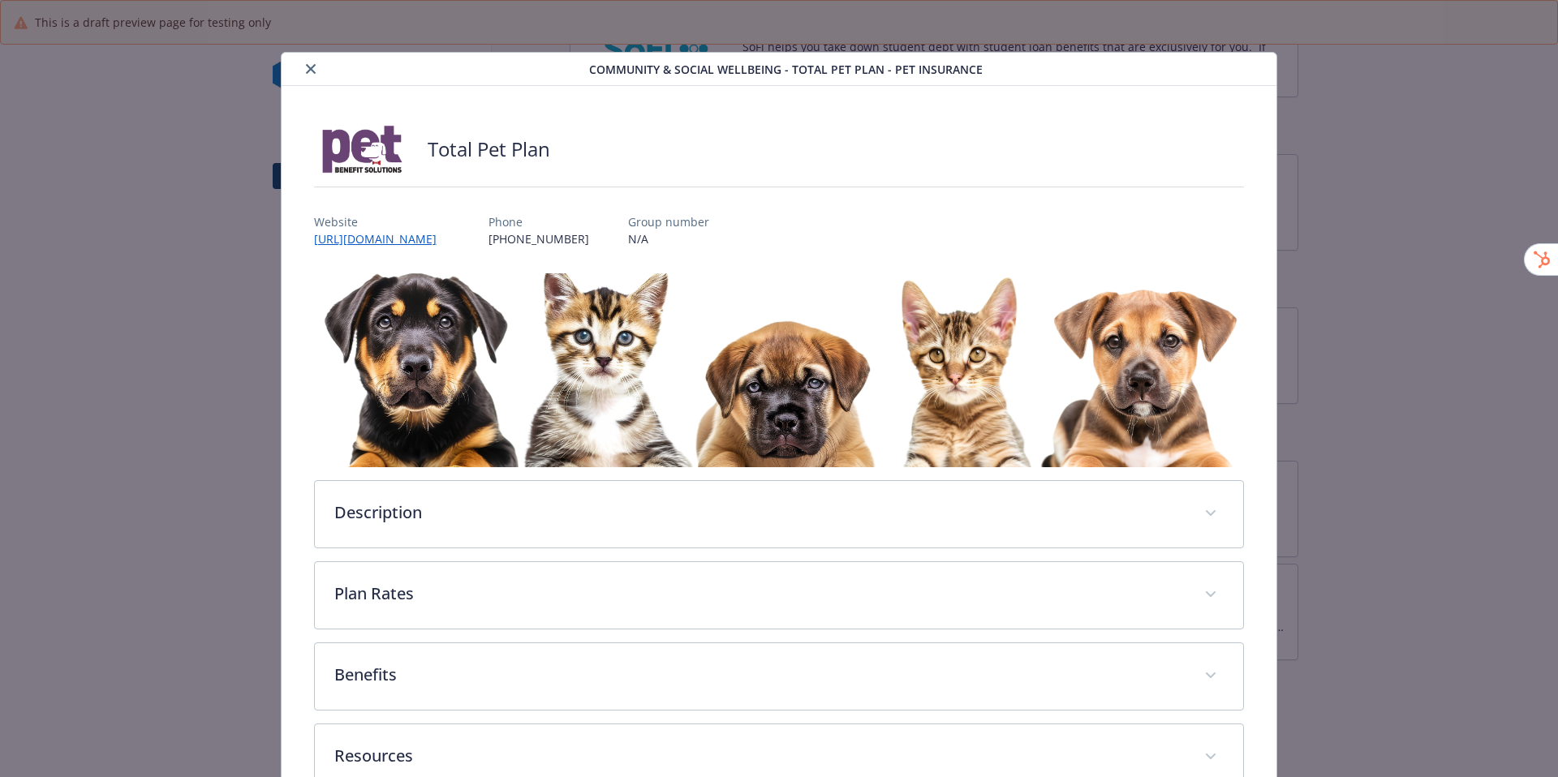
click at [316, 67] on button "close" at bounding box center [310, 68] width 19 height 19
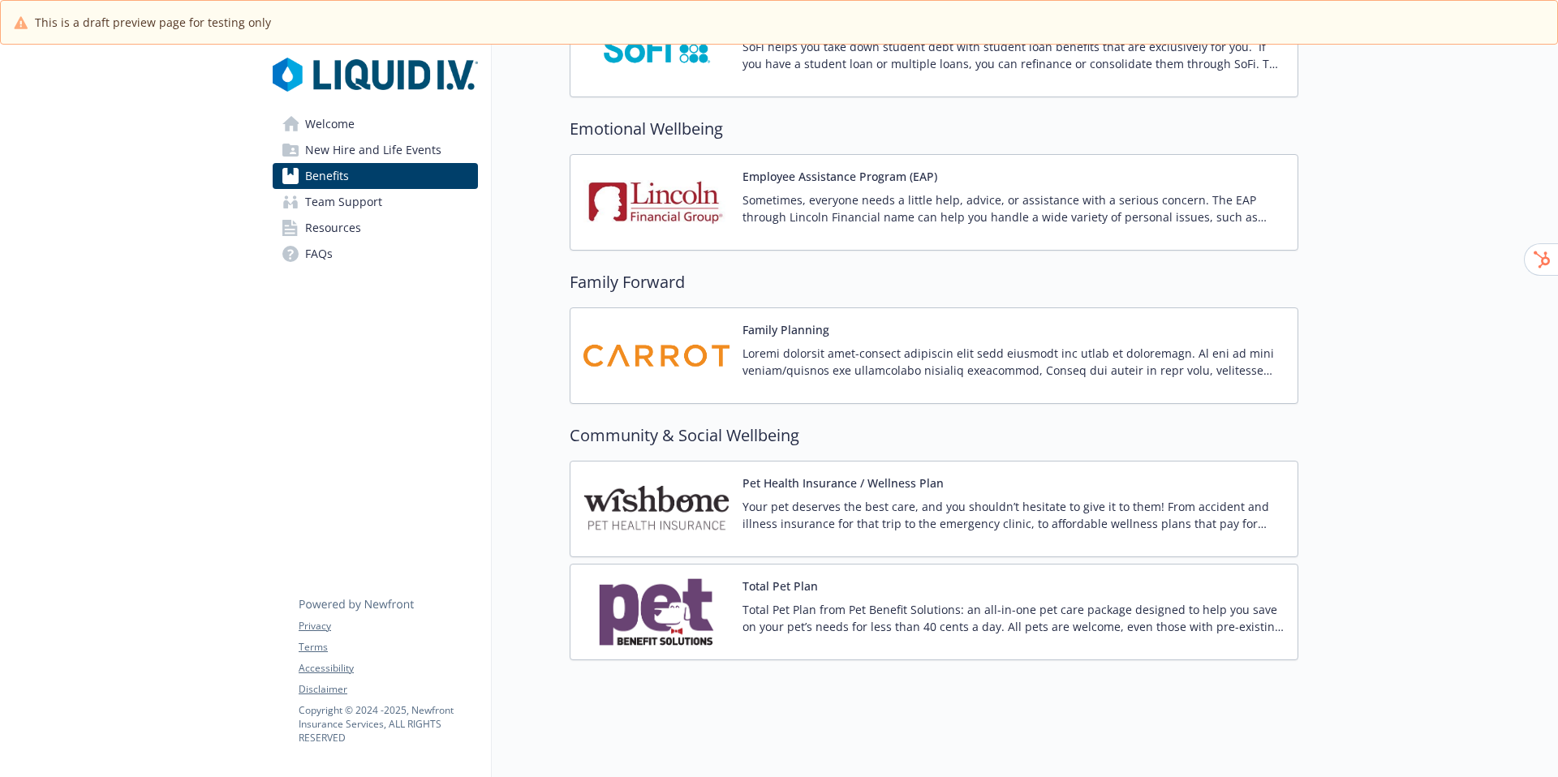
click at [806, 461] on div "Pet Health Insurance / Wellness Plan Your pet deserves the best care, and you s…" at bounding box center [934, 509] width 729 height 97
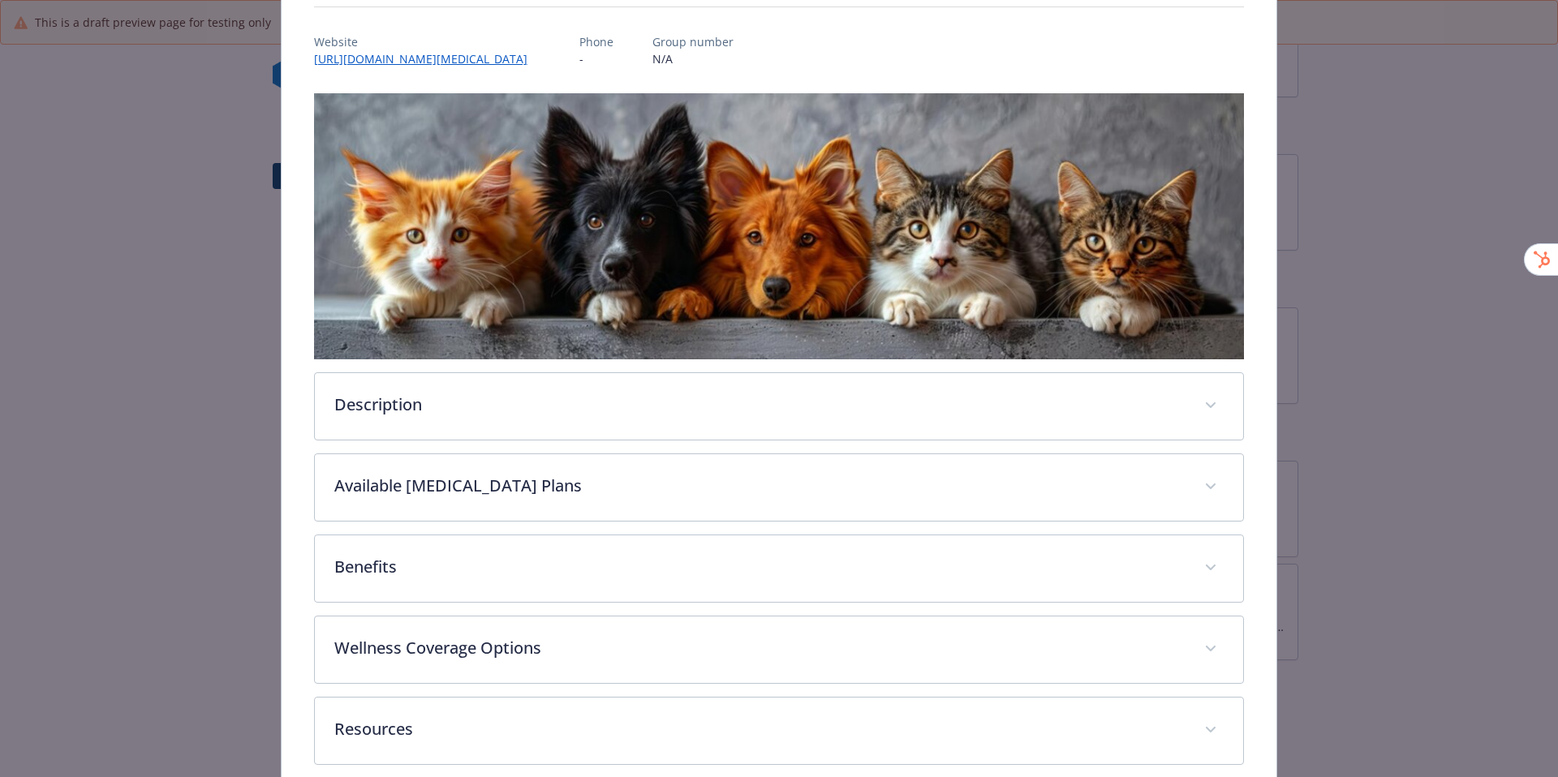
scroll to position [186, 0]
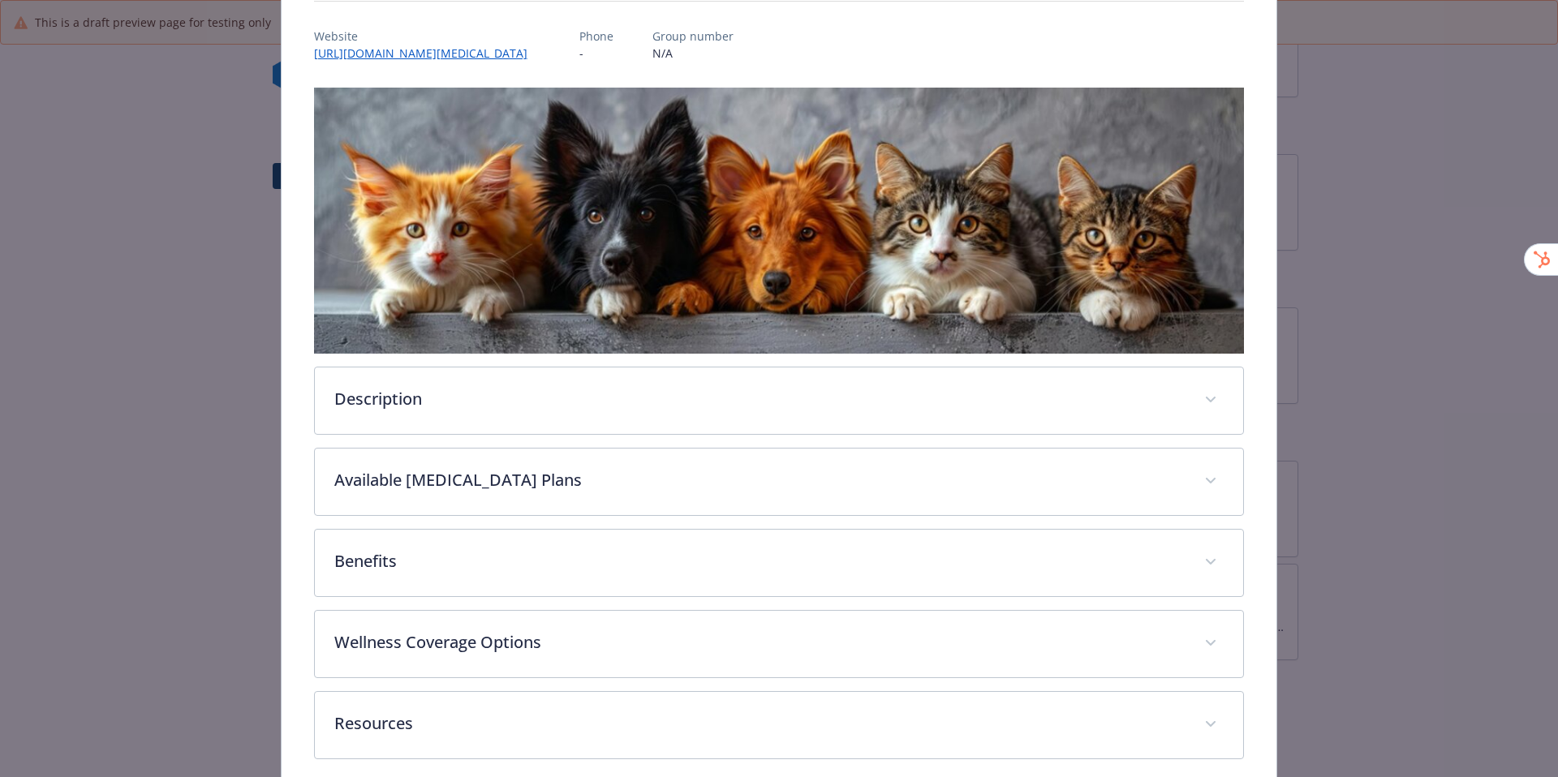
click at [712, 449] on div "Description Your pet deserves the best care, and you shouldn’t hesitate to give…" at bounding box center [779, 424] width 931 height 672
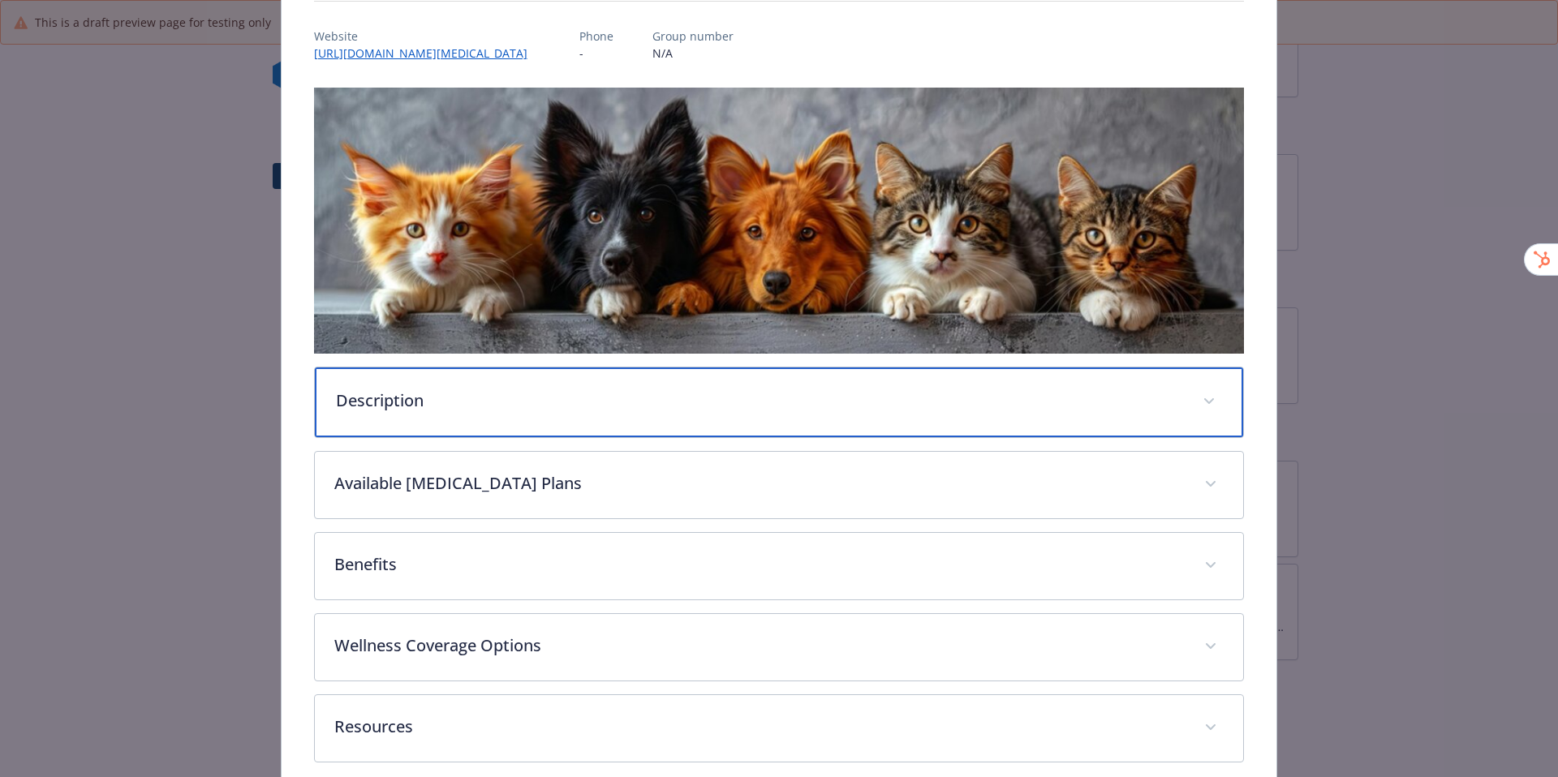
click at [712, 383] on div "Description" at bounding box center [779, 403] width 929 height 70
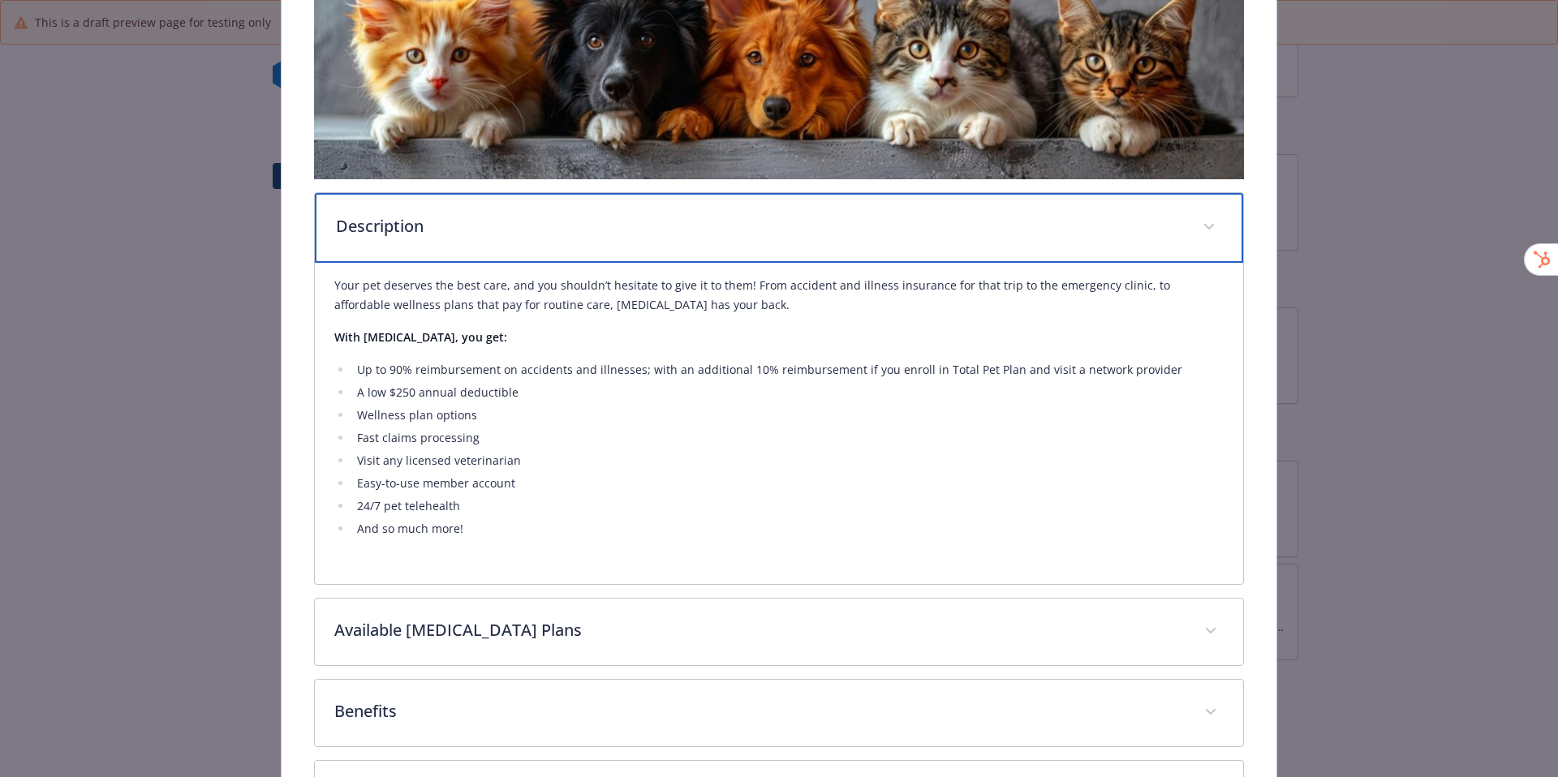
scroll to position [365, 0]
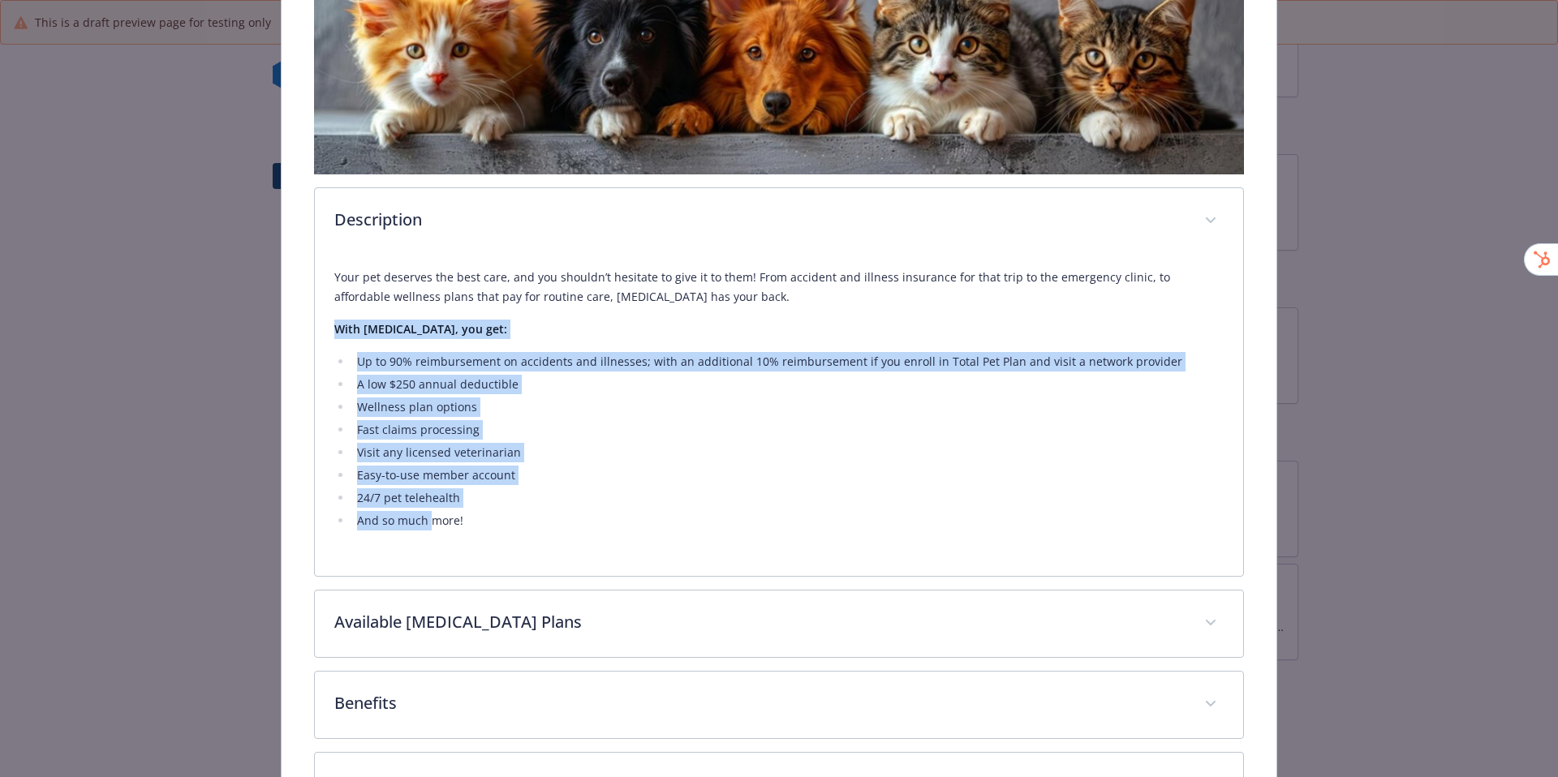
drag, startPoint x: 327, startPoint y: 333, endPoint x: 428, endPoint y: 526, distance: 217.7
click at [428, 526] on div "Your pet deserves the best care, and you shouldn’t hesitate to give it to them!…" at bounding box center [779, 415] width 929 height 321
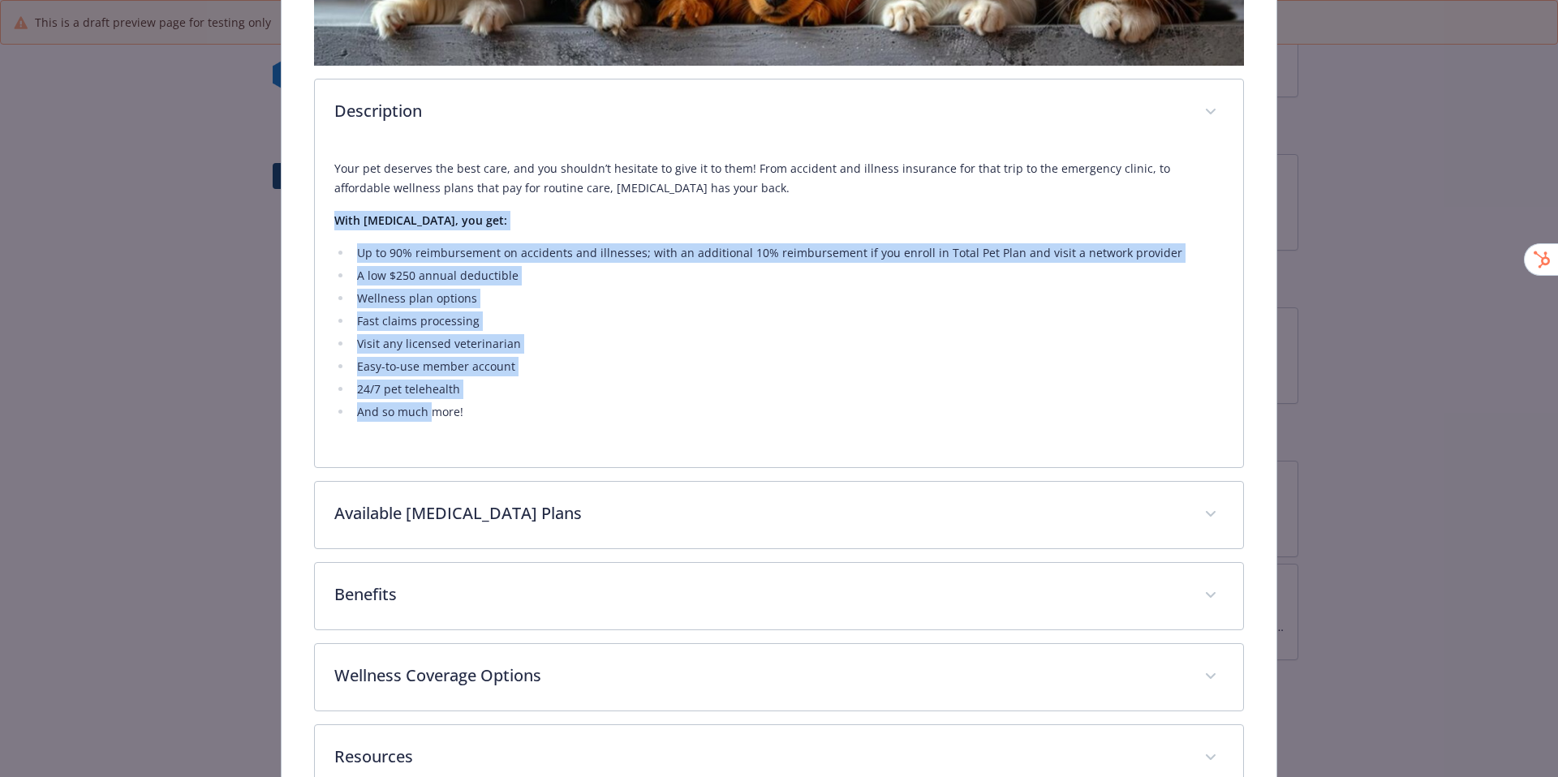
scroll to position [578, 0]
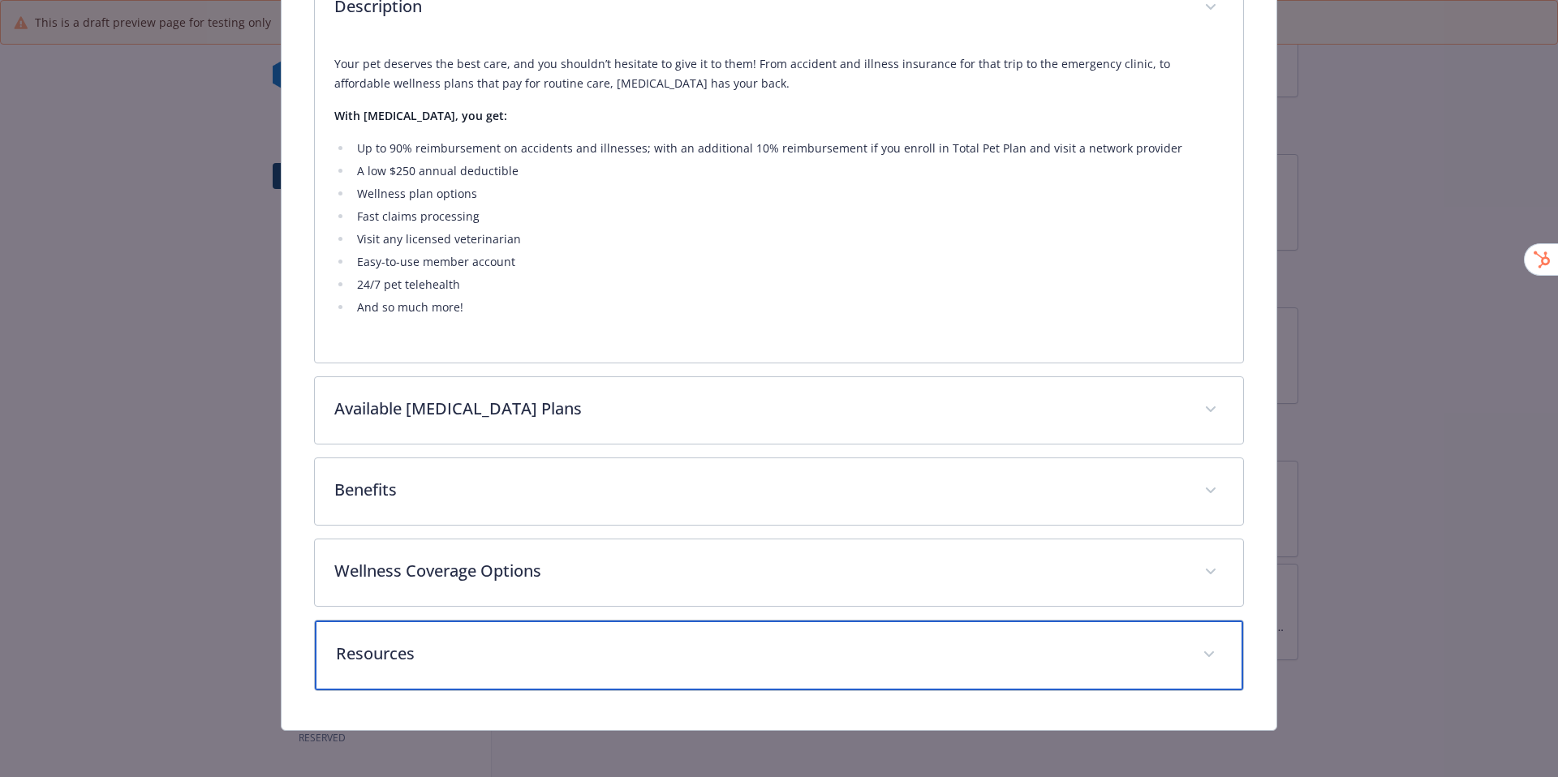
click at [446, 636] on div "Resources" at bounding box center [779, 656] width 929 height 70
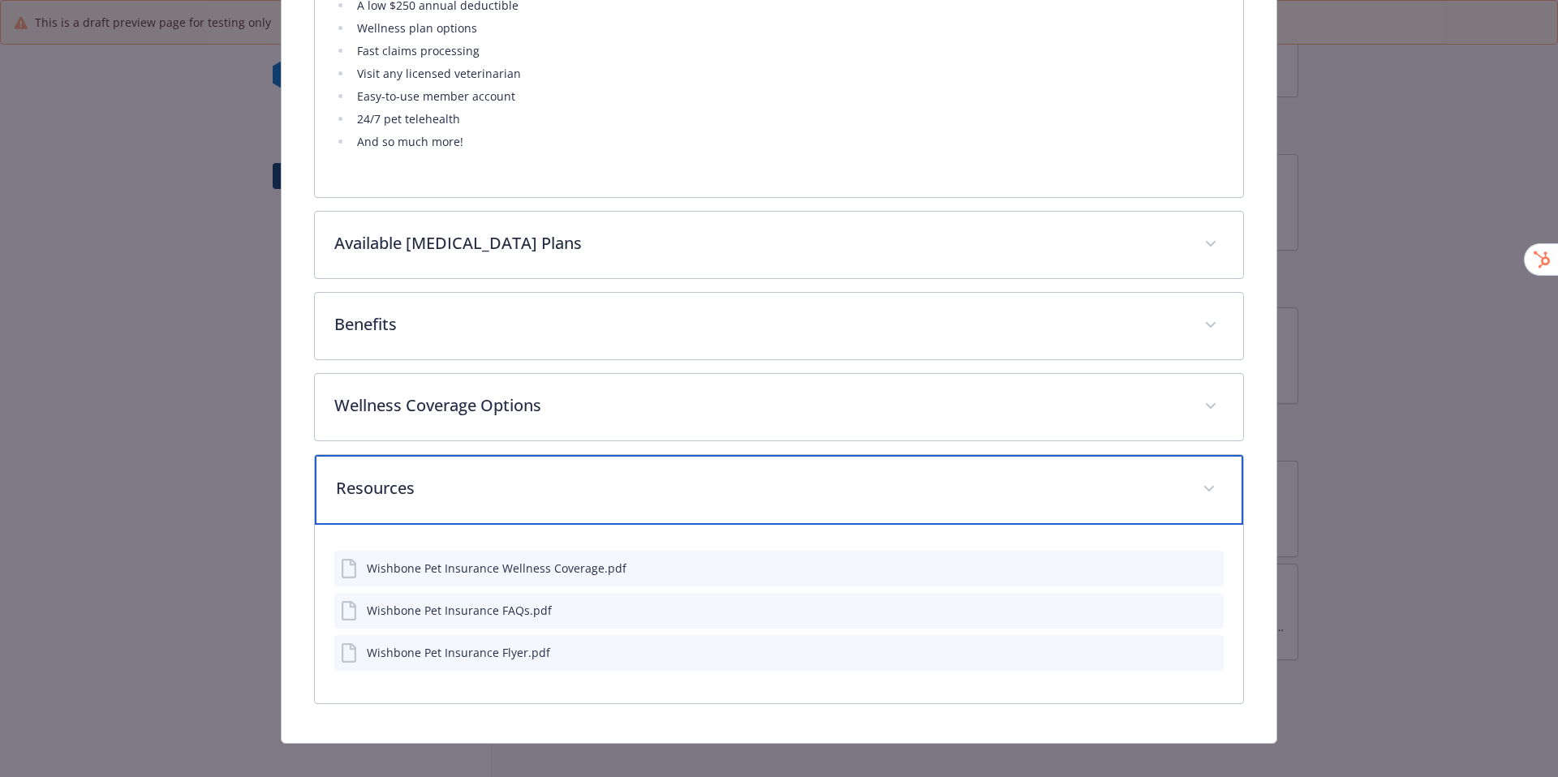
scroll to position [747, 0]
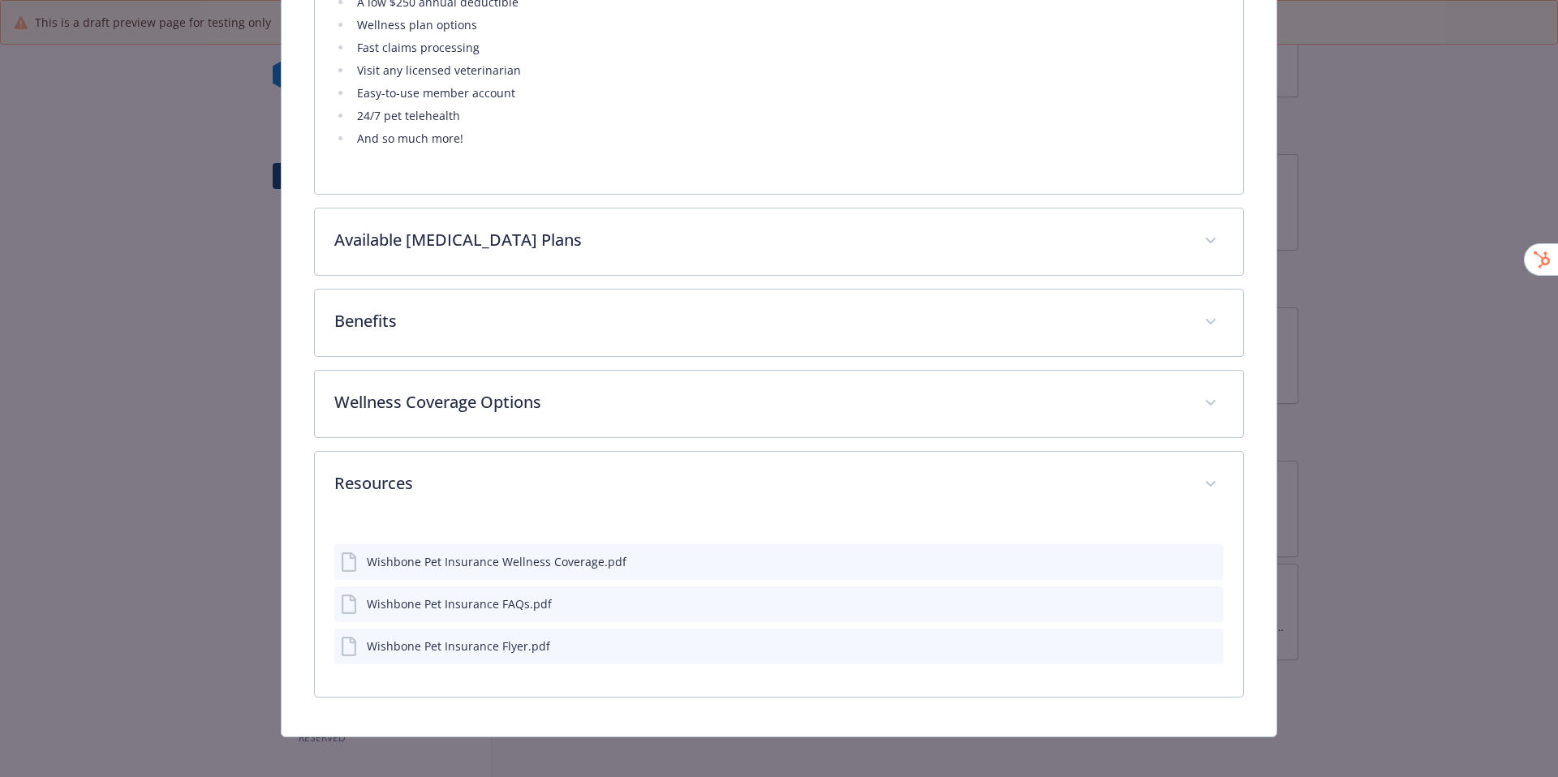
click at [445, 570] on div "Wishbone Pet Insurance Wellness Coverage.pdf" at bounding box center [779, 562] width 890 height 36
click at [445, 568] on div "Wishbone Pet Insurance Wellness Coverage.pdf" at bounding box center [484, 562] width 286 height 19
click at [1175, 562] on icon "download file" at bounding box center [1181, 560] width 13 height 13
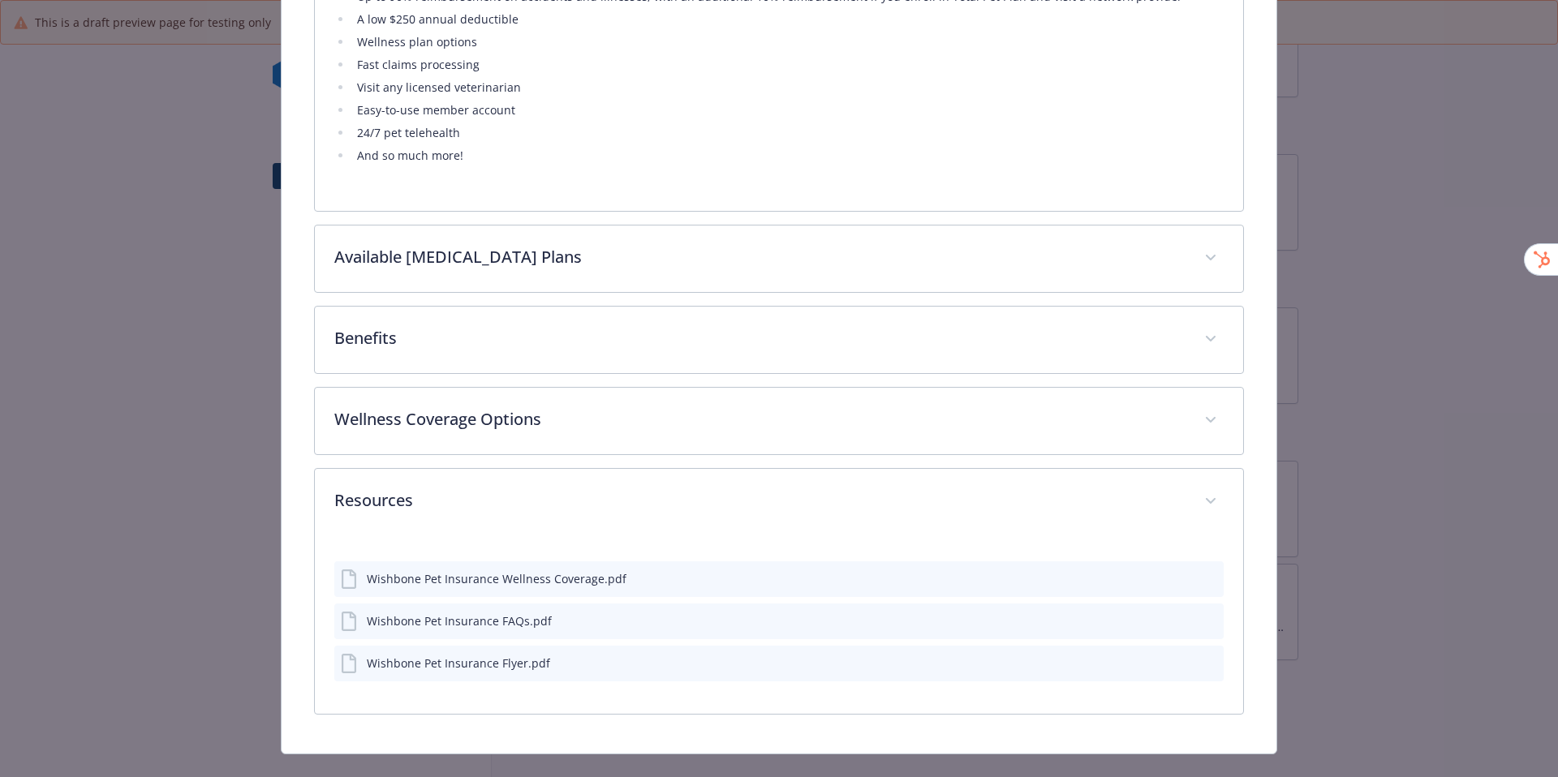
scroll to position [731, 0]
click at [750, 566] on div "Wishbone Pet Insurance Wellness Coverage.pdf" at bounding box center [779, 579] width 890 height 36
click at [754, 578] on div "Wishbone Pet Insurance Wellness Coverage.pdf" at bounding box center [779, 579] width 890 height 36
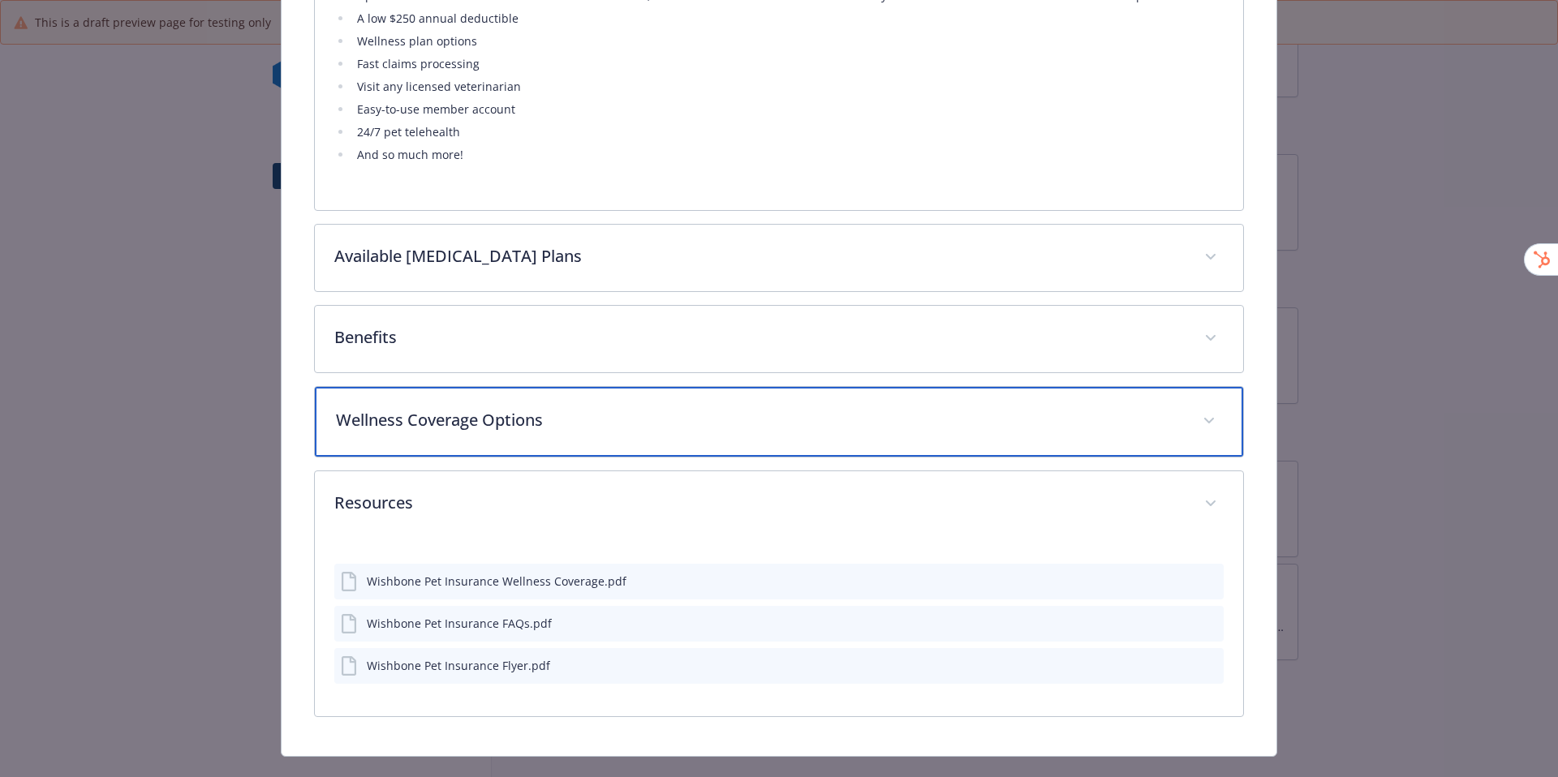
click at [935, 425] on p "Wellness Coverage Options" at bounding box center [760, 420] width 848 height 24
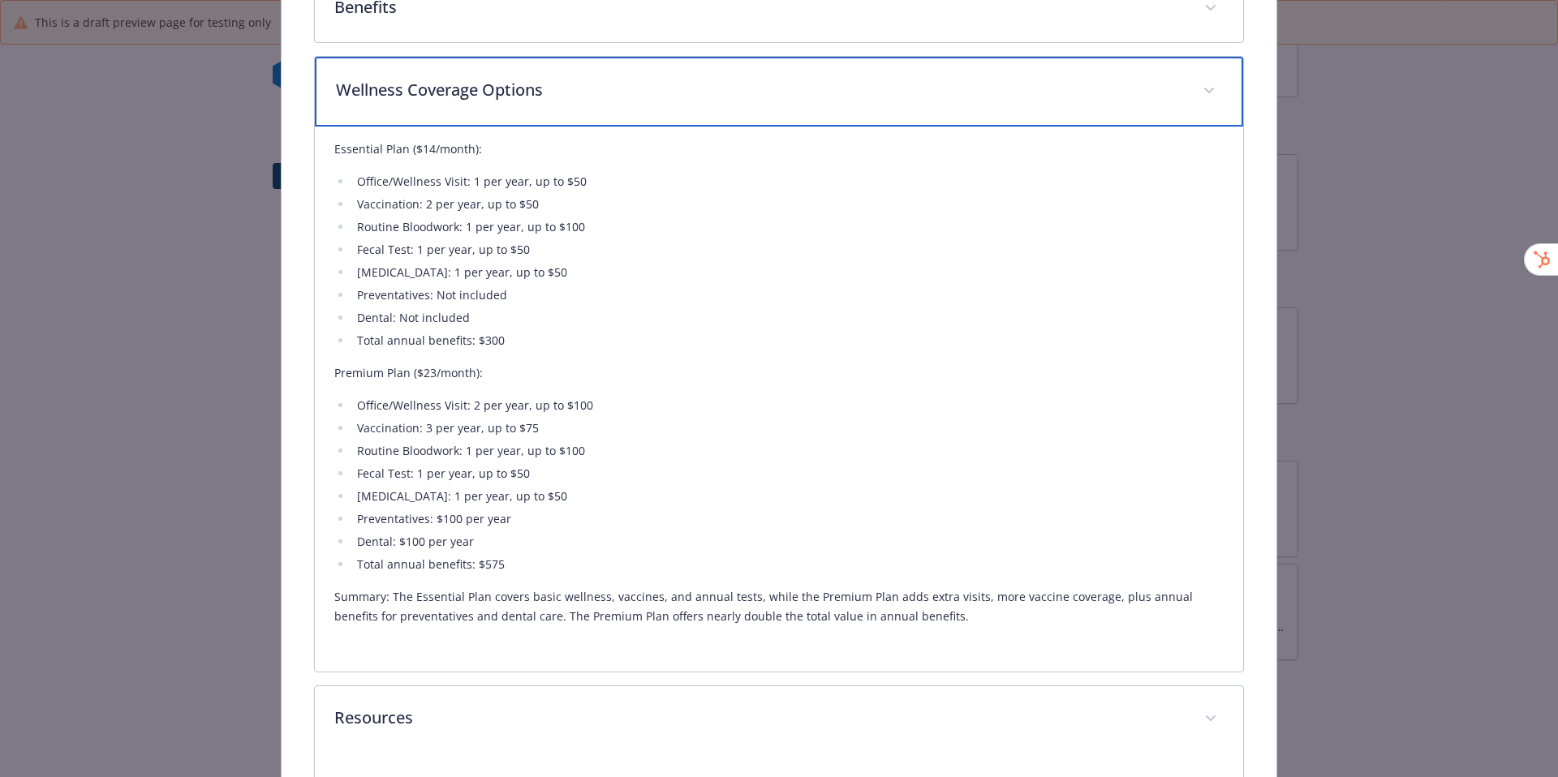
scroll to position [1062, 0]
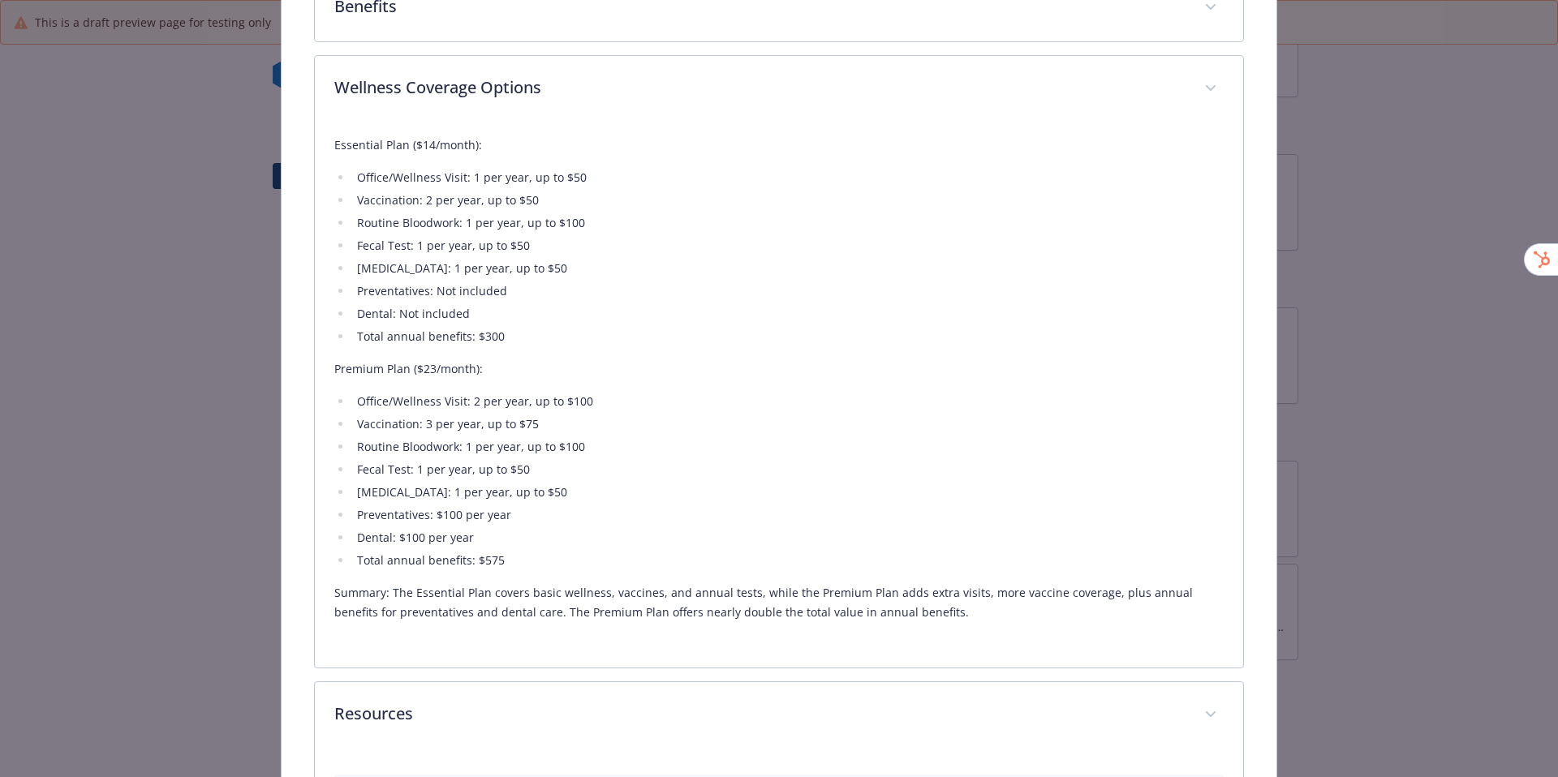
click at [428, 214] on li "Routine Bloodwork: 1 per year, up to $100" at bounding box center [788, 222] width 872 height 19
drag, startPoint x: 337, startPoint y: 144, endPoint x: 416, endPoint y: 209, distance: 102.6
click at [416, 209] on div "Essential Plan ($14/month): Office/Wellness Visit: 1 per year, up to $50 Vaccin…" at bounding box center [779, 378] width 890 height 487
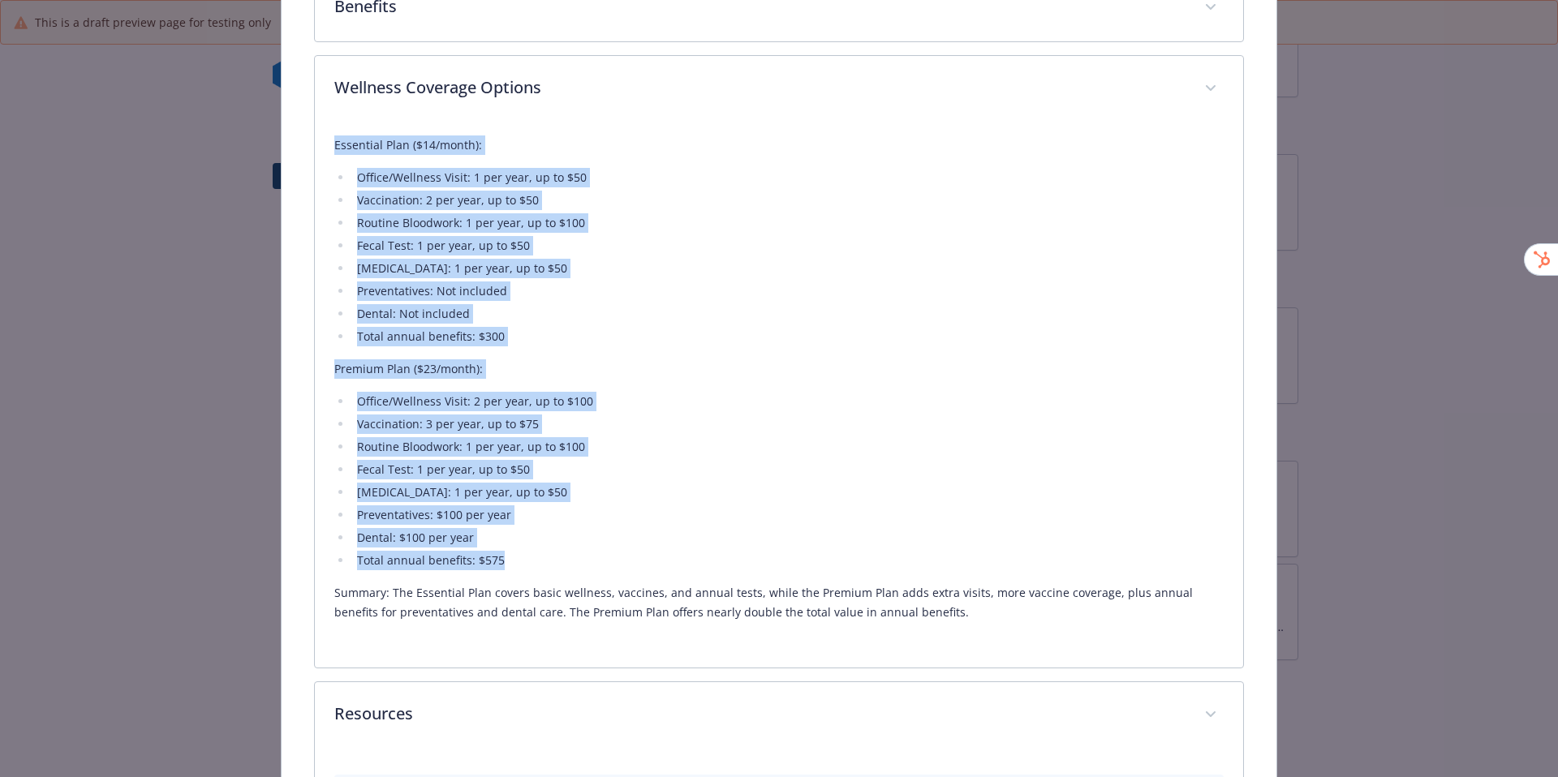
drag, startPoint x: 329, startPoint y: 144, endPoint x: 505, endPoint y: 558, distance: 450.4
click at [505, 558] on div "Essential Plan ($14/month): Office/Wellness Visit: 1 per year, up to $50 Vaccin…" at bounding box center [779, 395] width 929 height 545
copy div "Essential Plan ($14/month): Office/Wellness Visit: 1 per year, up to $50 Vaccin…"
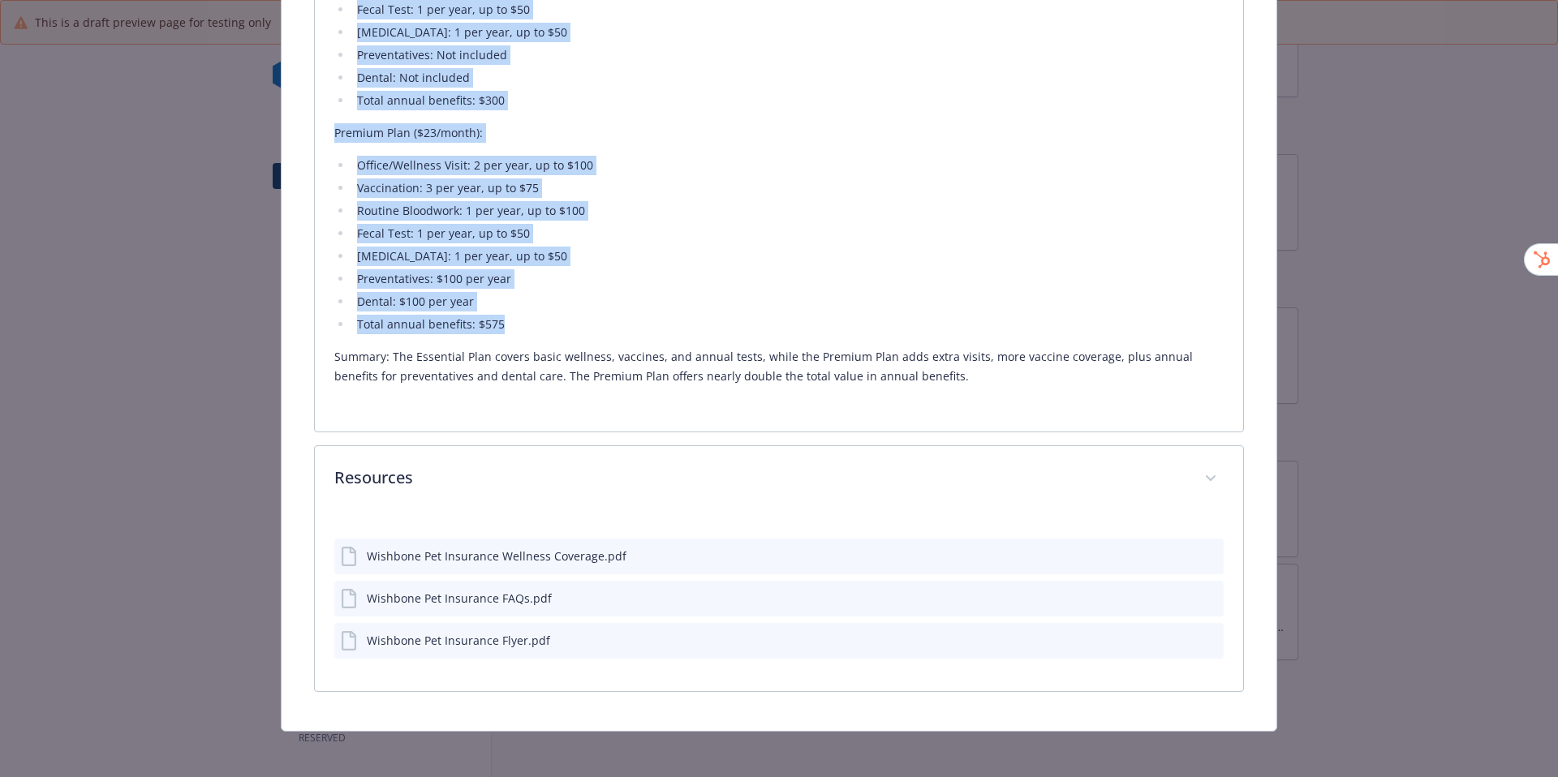
scroll to position [1302, 0]
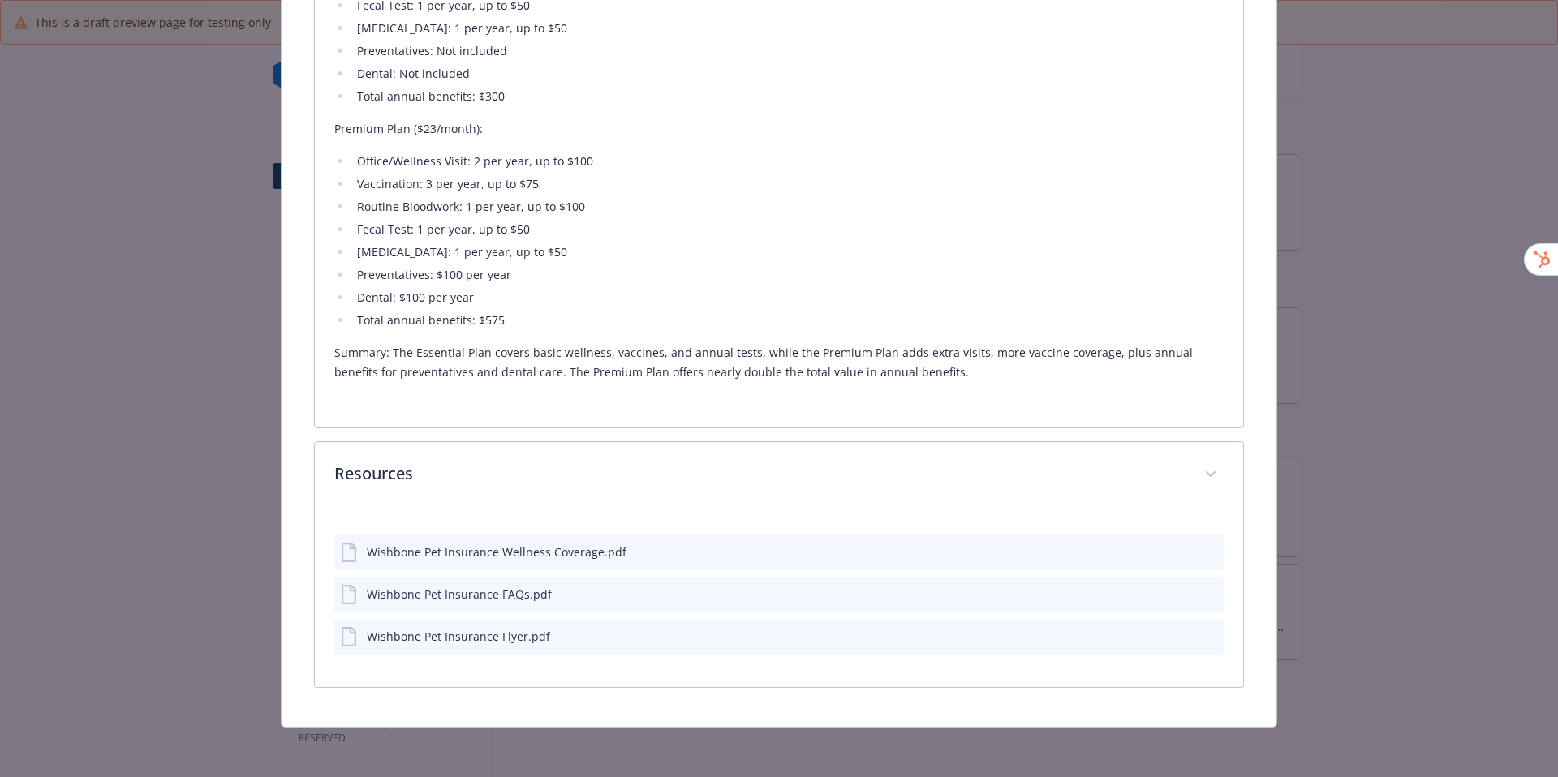
click at [568, 634] on div "Wishbone Pet Insurance Flyer.pdf" at bounding box center [779, 637] width 890 height 36
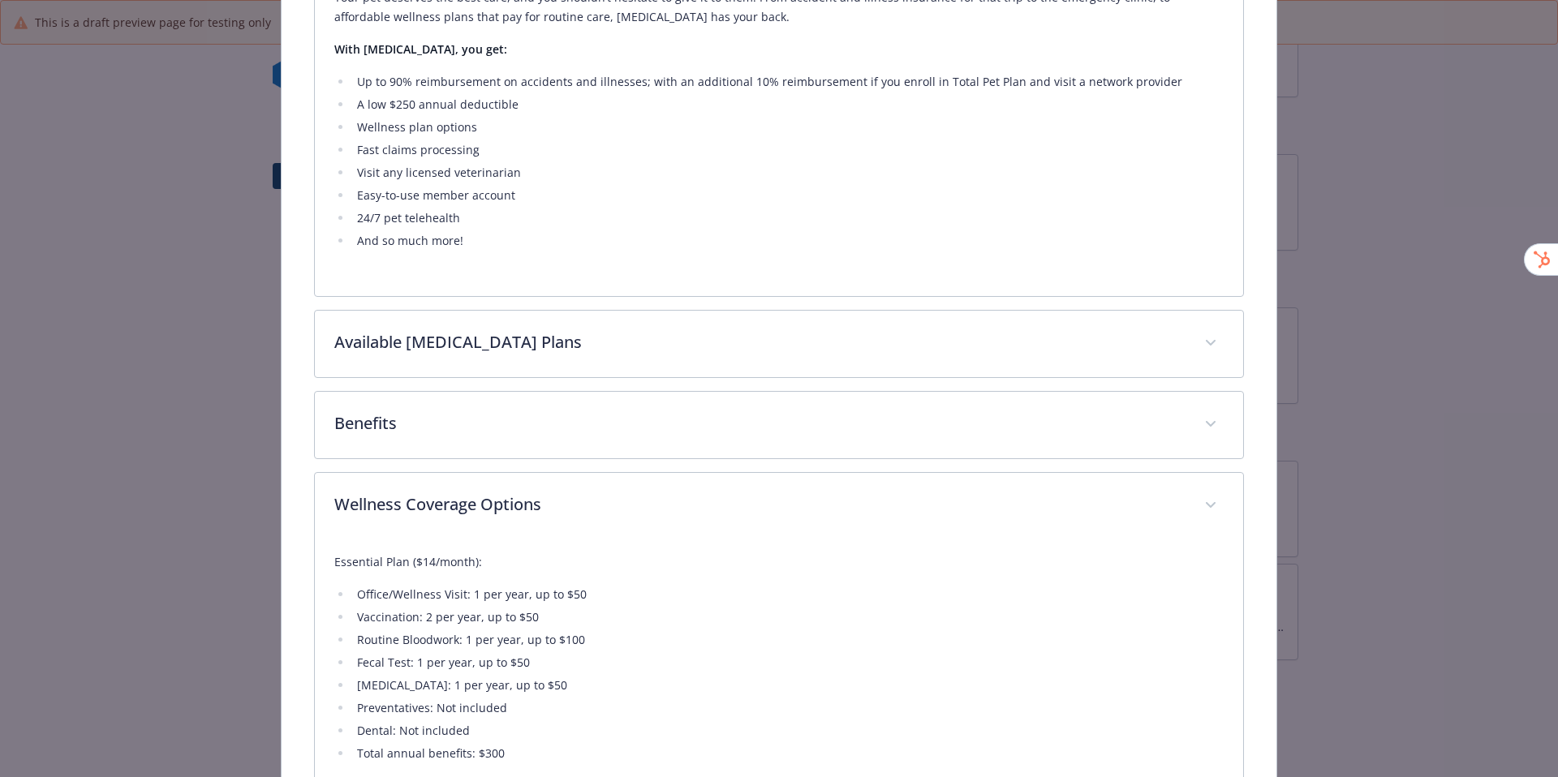
scroll to position [649, 0]
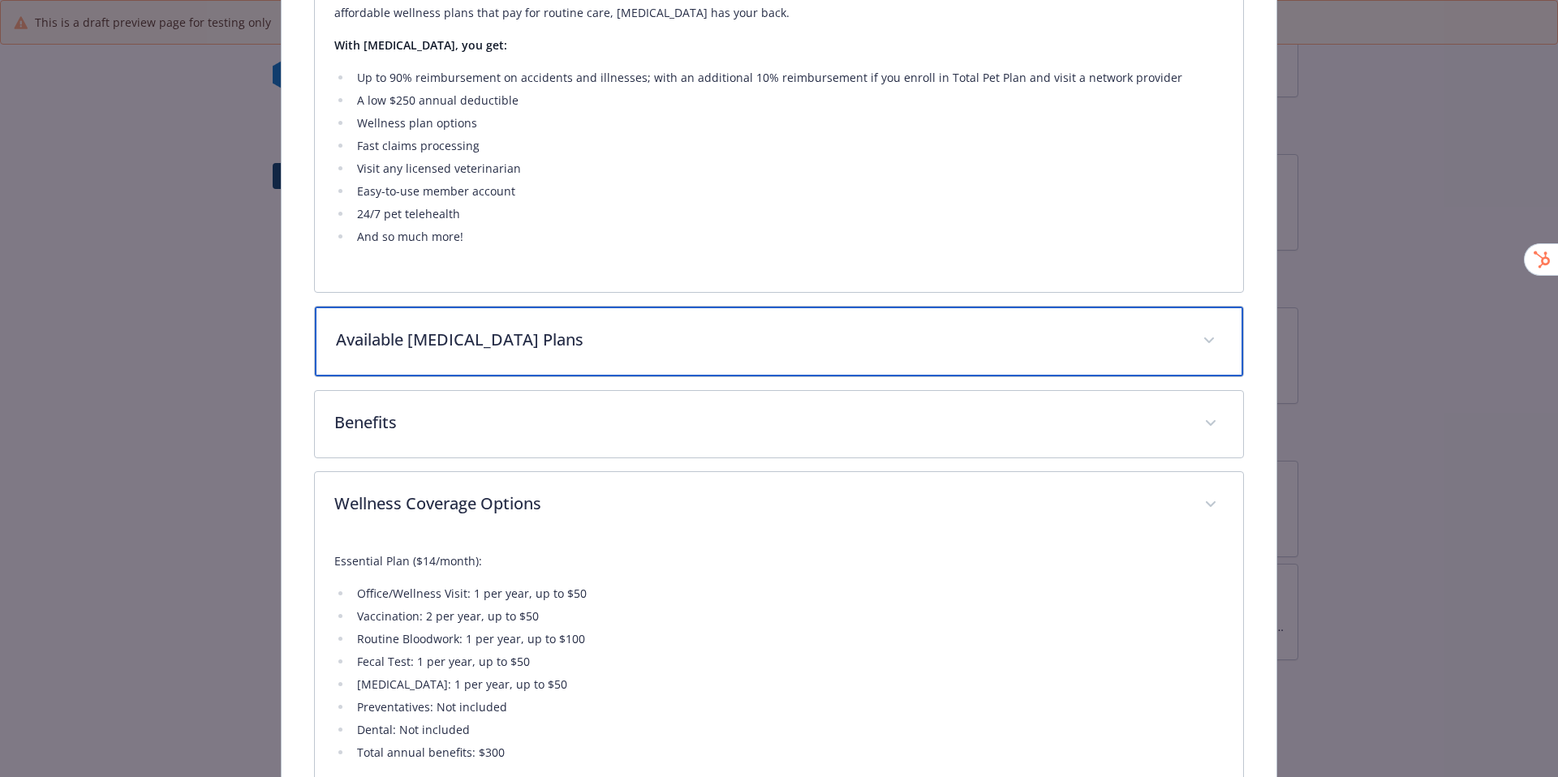
click at [862, 370] on div "Available [MEDICAL_DATA] Plans" at bounding box center [779, 342] width 929 height 70
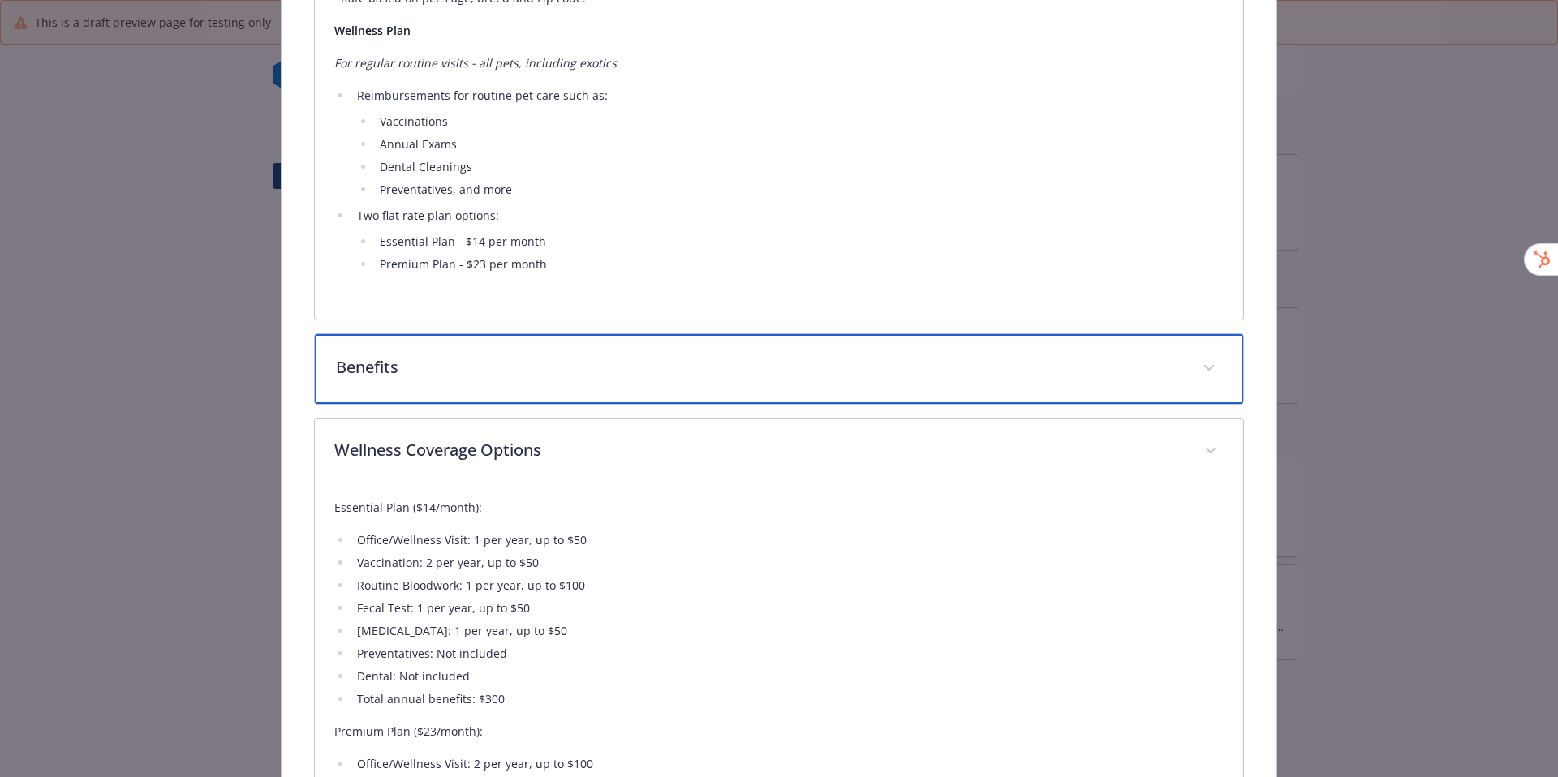
click at [832, 375] on p "Benefits" at bounding box center [760, 367] width 848 height 24
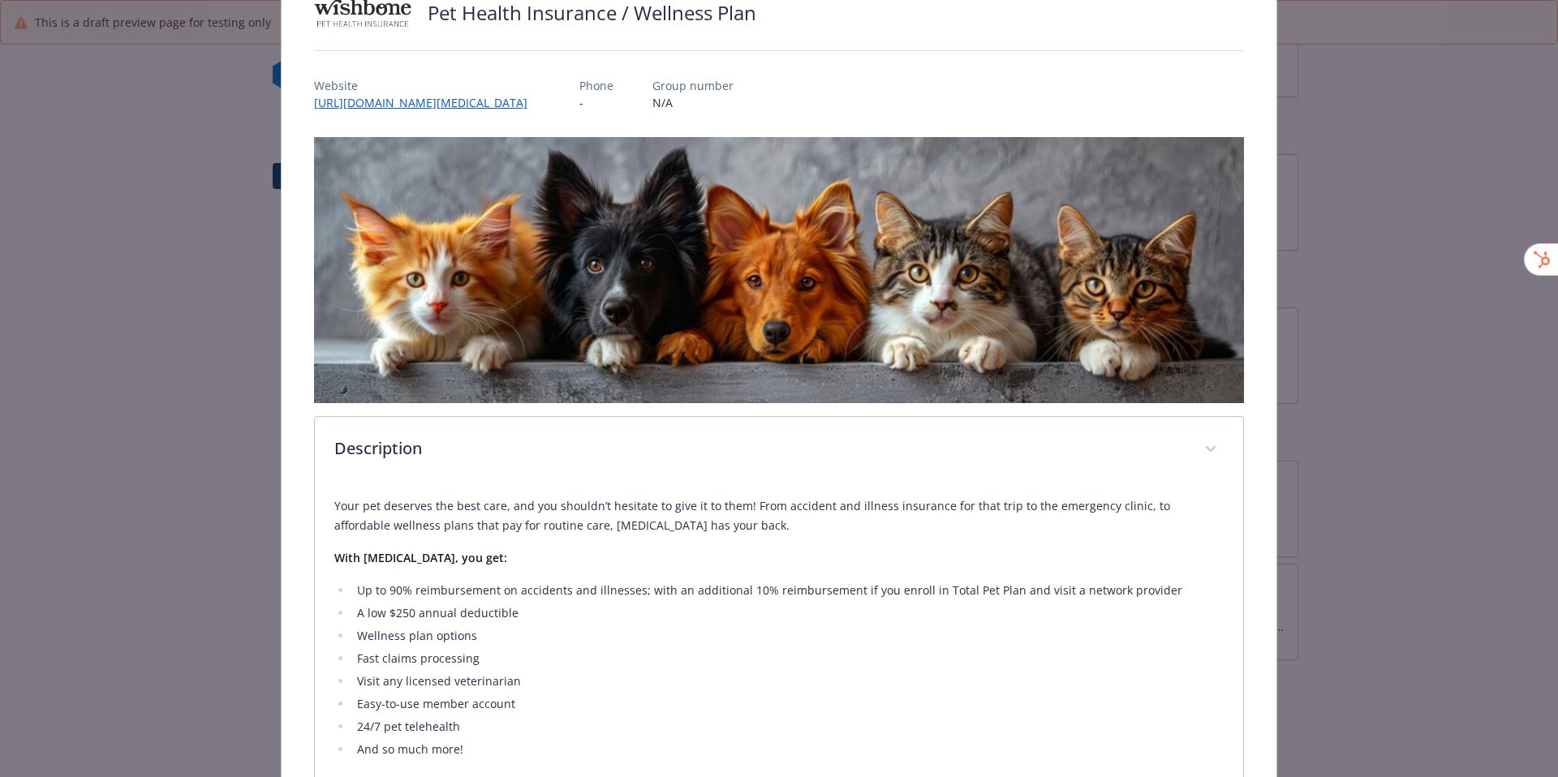
scroll to position [0, 0]
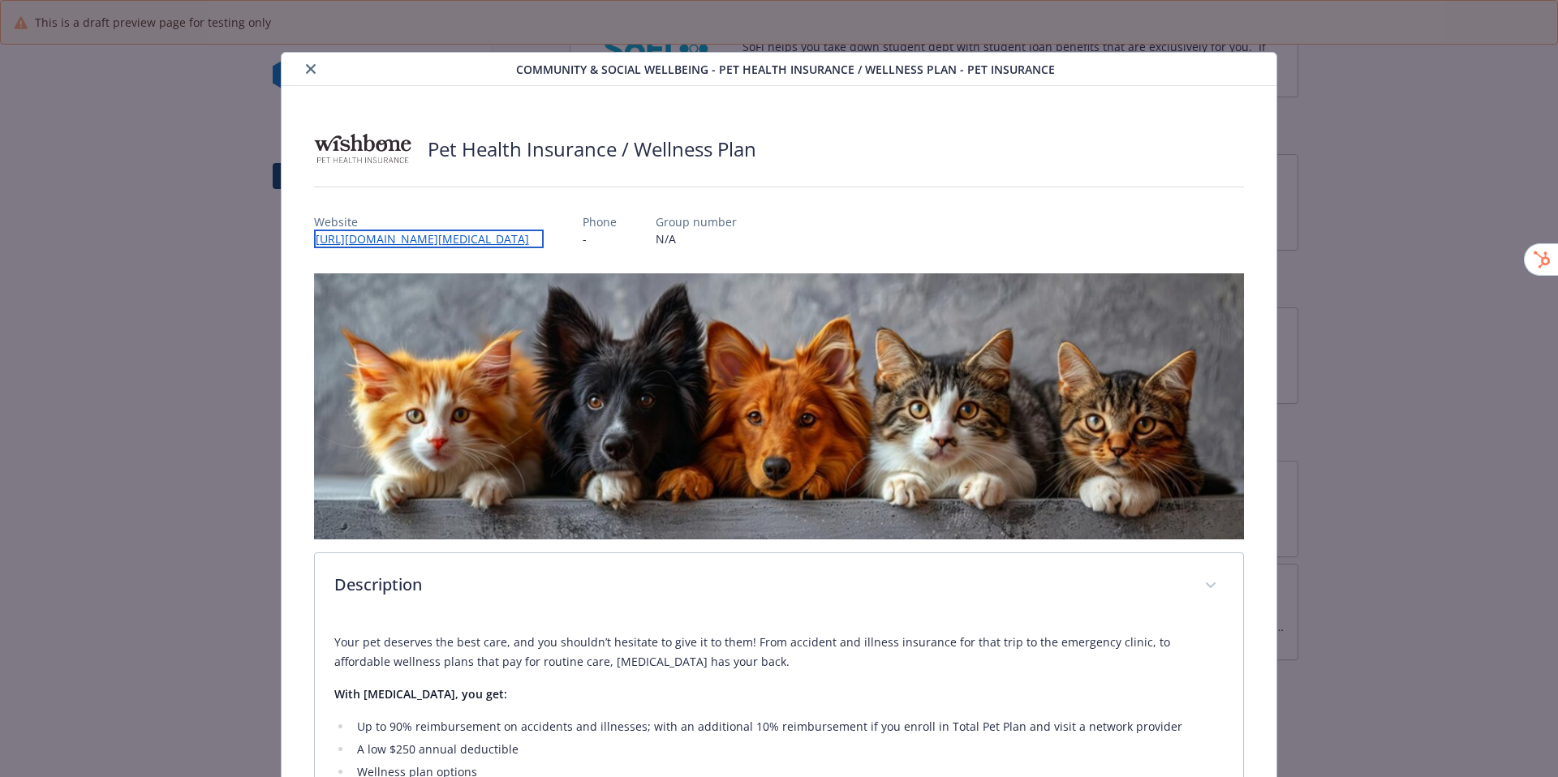
click at [544, 237] on link "[URL][DOMAIN_NAME][MEDICAL_DATA]" at bounding box center [429, 239] width 230 height 19
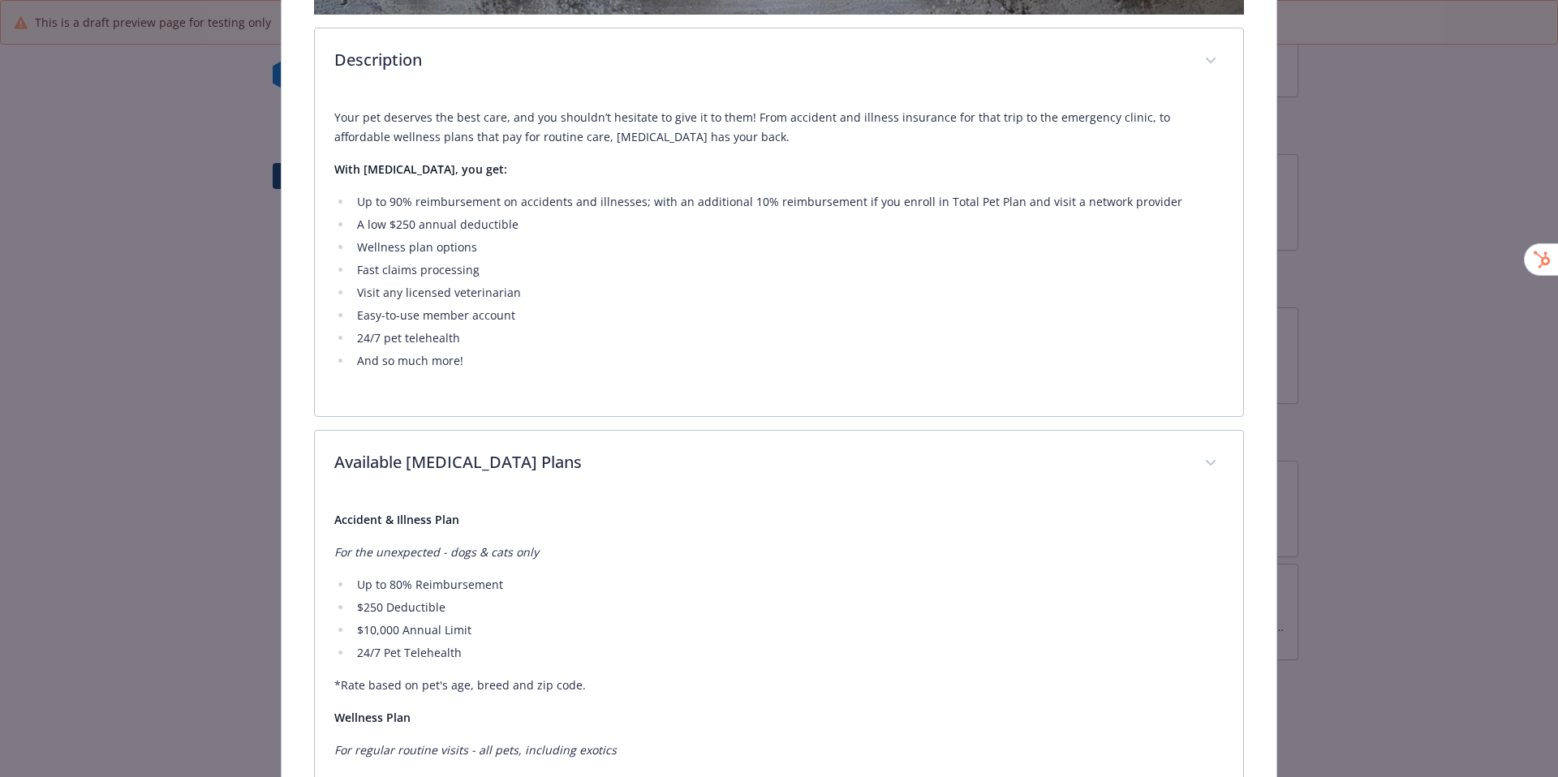
scroll to position [523, 0]
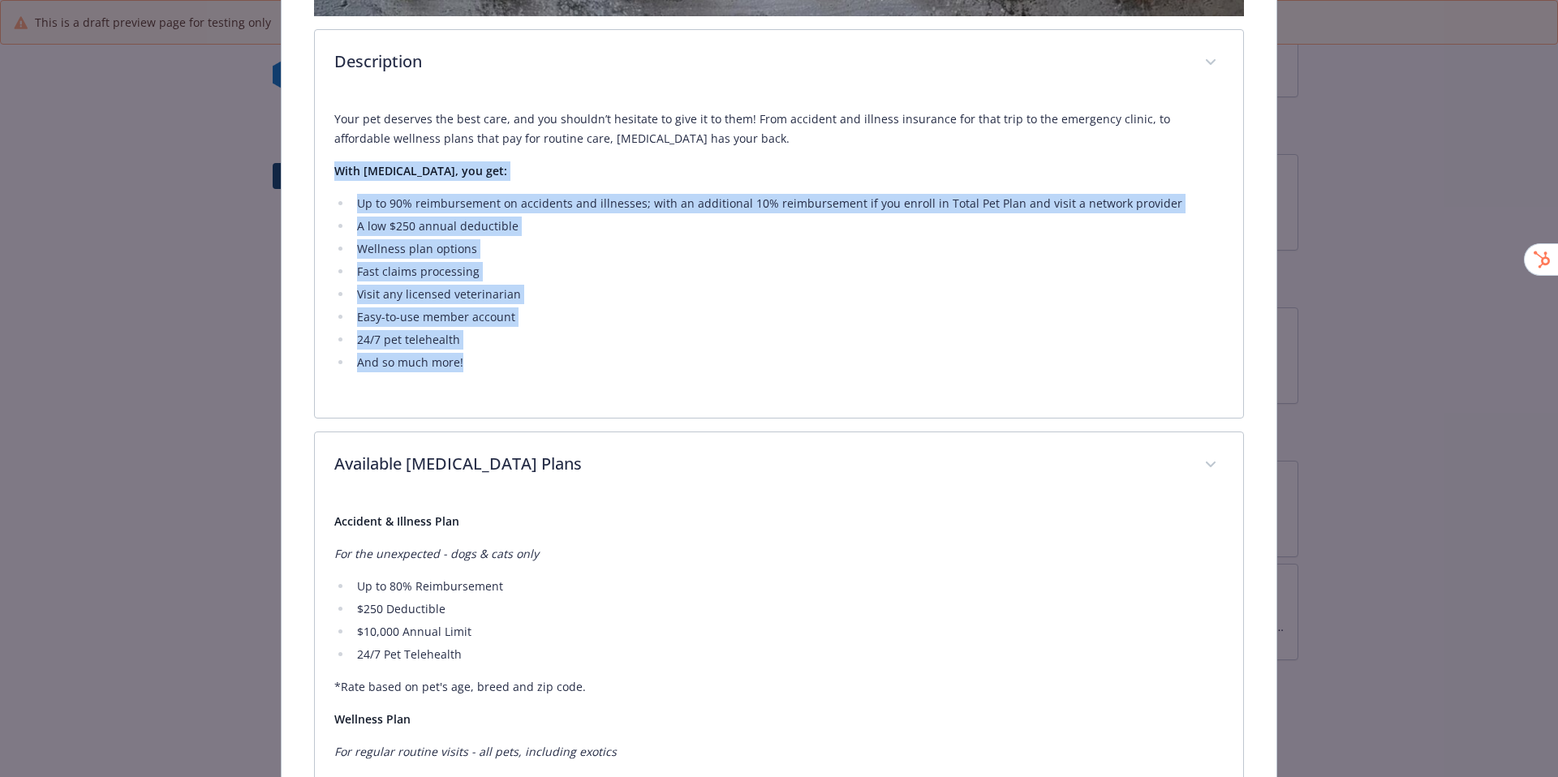
drag, startPoint x: 335, startPoint y: 170, endPoint x: 459, endPoint y: 369, distance: 235.0
click at [459, 369] on div "Your pet deserves the best care, and you shouldn’t hesitate to give it to them!…" at bounding box center [779, 241] width 890 height 263
copy div "With [MEDICAL_DATA], you get: Up to 90% reimbursement on accidents and illnesse…"
